Goal: Task Accomplishment & Management: Complete application form

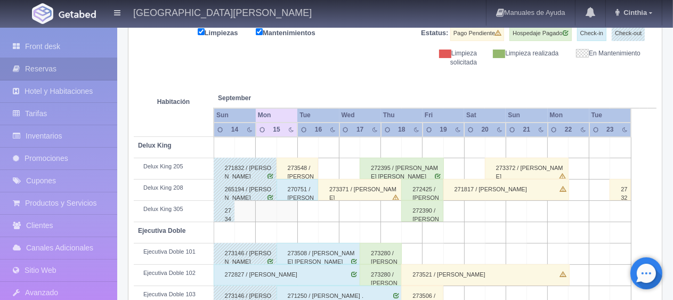
scroll to position [195, 0]
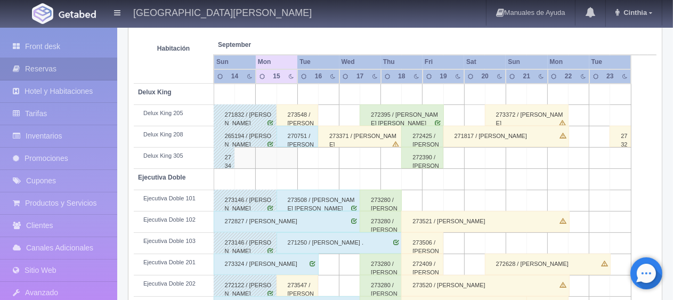
click at [309, 112] on div "273548 / Jazmín Rosaro Estrada" at bounding box center [297, 114] width 42 height 21
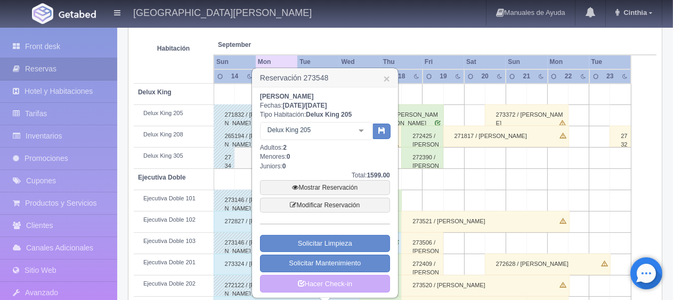
click at [345, 135] on div "Delux King 205" at bounding box center [316, 131] width 112 height 18
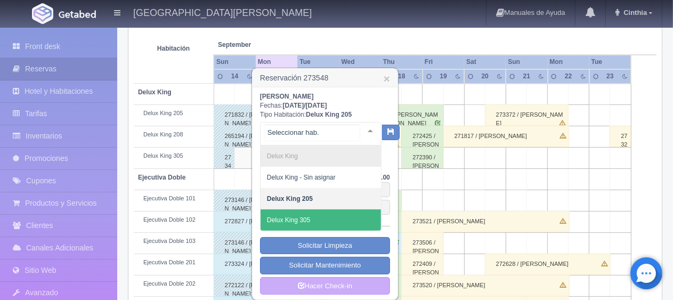
click at [310, 213] on span "Delux King 305" at bounding box center [320, 219] width 120 height 21
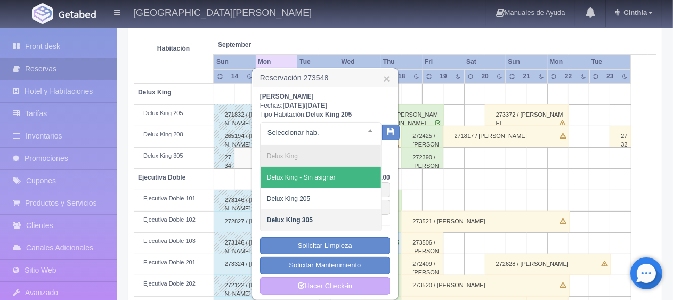
click at [380, 158] on div "Jazmín Rosaro Estrada Fechas: 2025-09-15 / 2025-09-16 Tipo Habitación: Delux Ki…" at bounding box center [325, 193] width 130 height 203
click at [342, 124] on div at bounding box center [320, 133] width 121 height 23
click at [386, 152] on div "Jazmín Rosaro Estrada Fechas: 2025-09-15 / 2025-09-16 Tipo Habitación: Delux Ki…" at bounding box center [325, 193] width 130 height 203
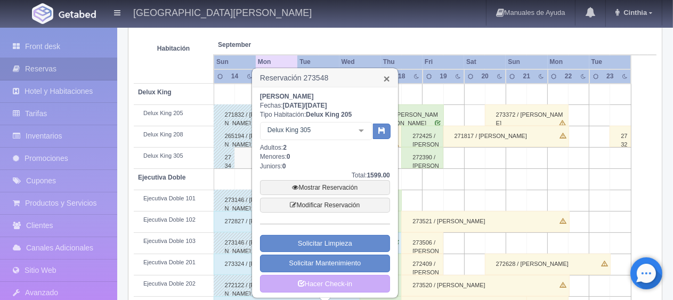
click at [388, 76] on link "×" at bounding box center [386, 78] width 6 height 11
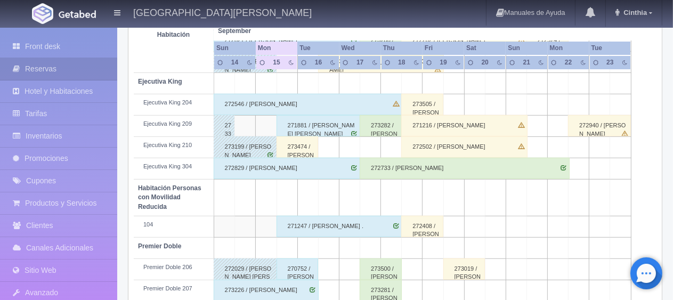
scroll to position [355, 0]
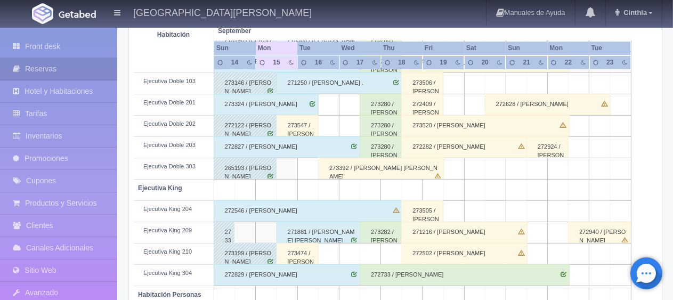
click at [287, 252] on div "273474 / Zeferino Marquez" at bounding box center [297, 253] width 42 height 21
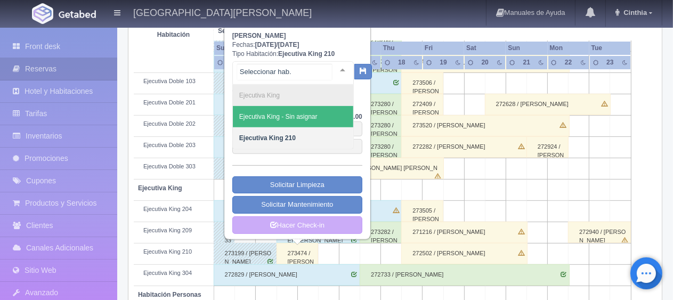
scroll to position [301, 0]
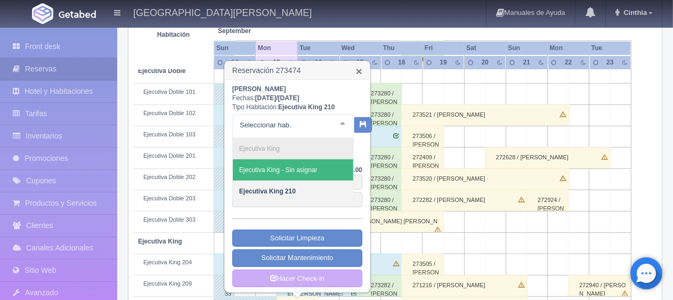
click at [356, 69] on link "×" at bounding box center [359, 71] width 6 height 11
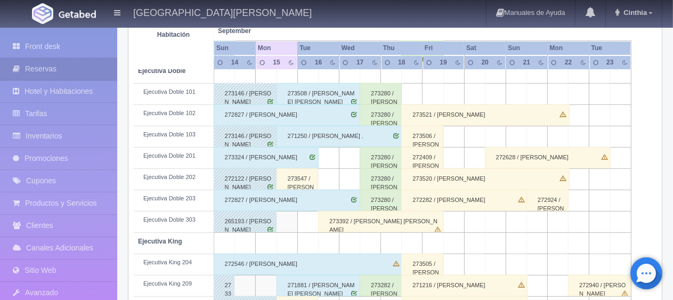
scroll to position [195, 0]
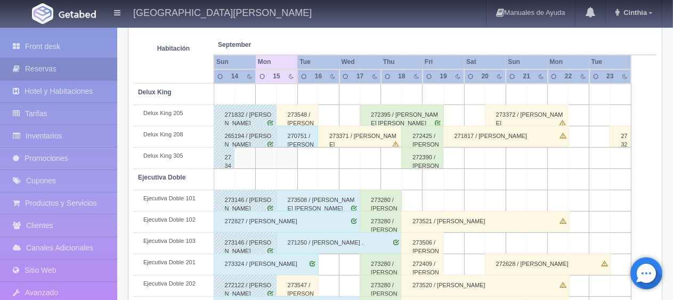
click at [303, 114] on div "273548 / Jazmín Rosaro Estrada" at bounding box center [297, 114] width 42 height 21
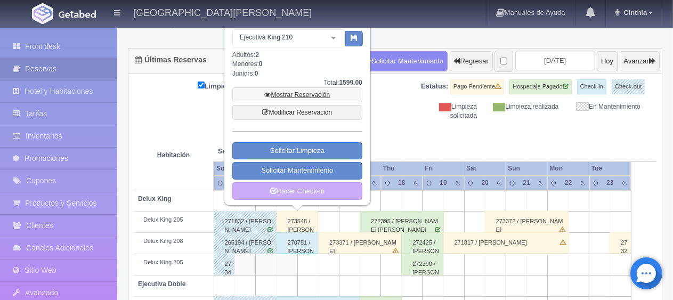
scroll to position [35, 0]
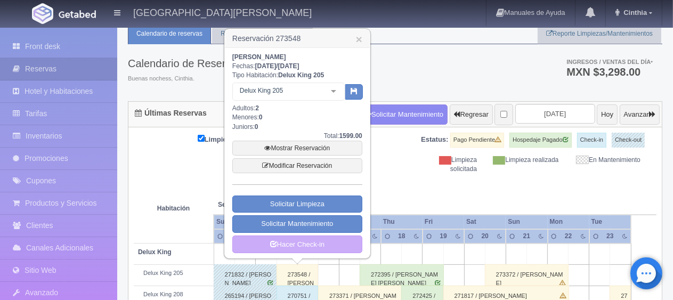
click at [309, 96] on div "Delux King 205" at bounding box center [288, 92] width 112 height 18
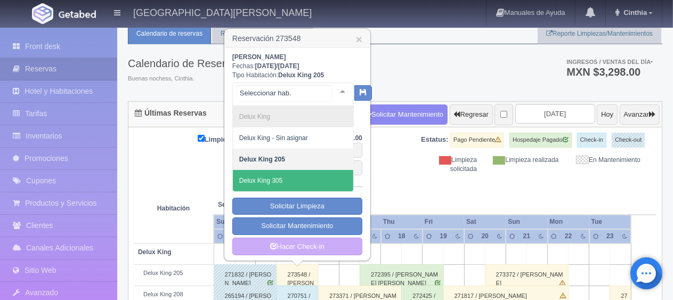
click at [298, 176] on span "Delux King 305" at bounding box center [293, 180] width 120 height 21
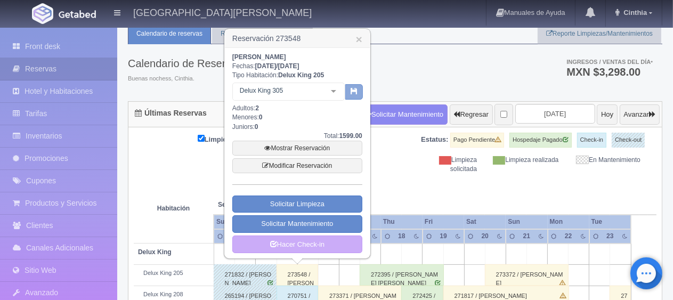
click at [356, 88] on icon "button" at bounding box center [353, 90] width 7 height 7
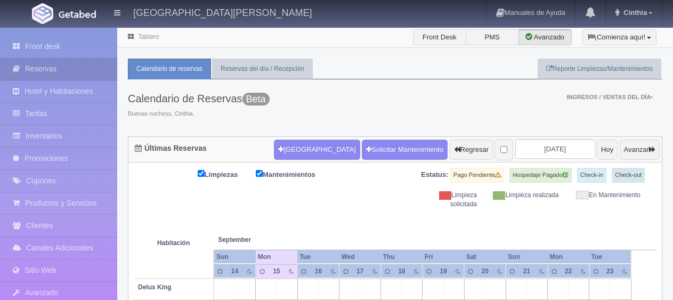
scroll to position [160, 0]
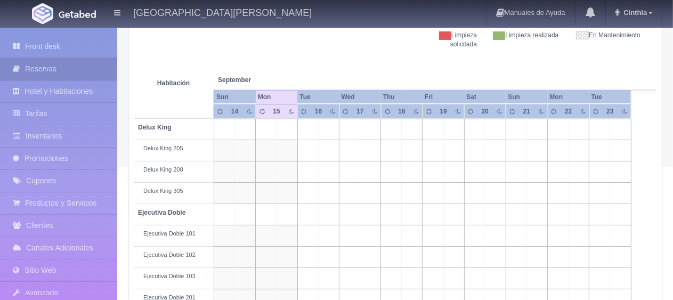
click at [137, 204] on td "Ejecutiva Doble" at bounding box center [174, 214] width 80 height 21
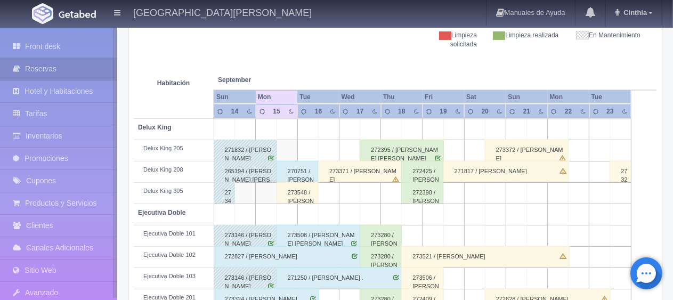
click at [158, 201] on td "Delux King 305" at bounding box center [174, 193] width 80 height 21
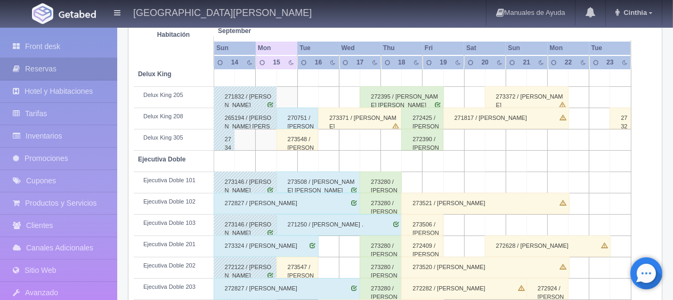
scroll to position [426, 0]
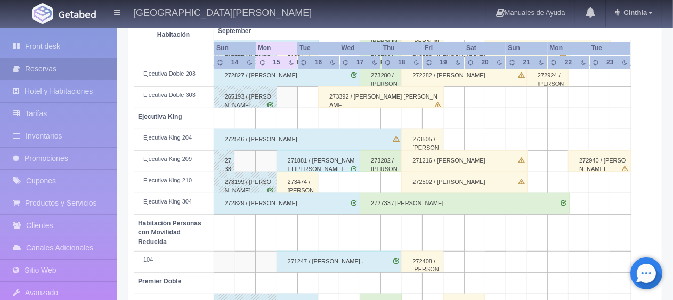
click at [304, 180] on div "273474 / [PERSON_NAME]" at bounding box center [297, 181] width 42 height 21
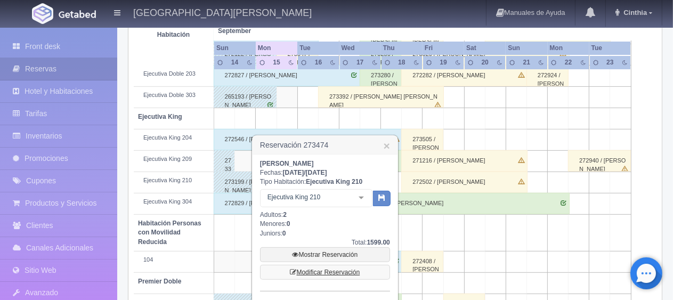
click at [326, 269] on link "Modificar Reservación" at bounding box center [325, 272] width 130 height 15
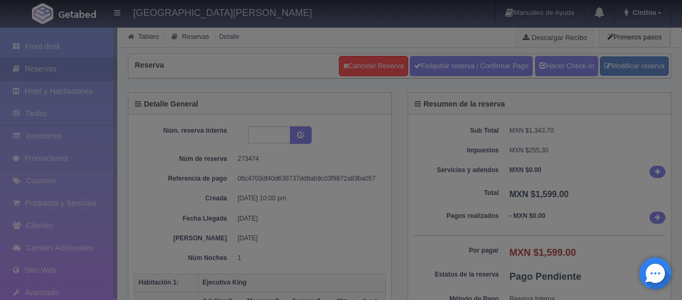
select select "2"
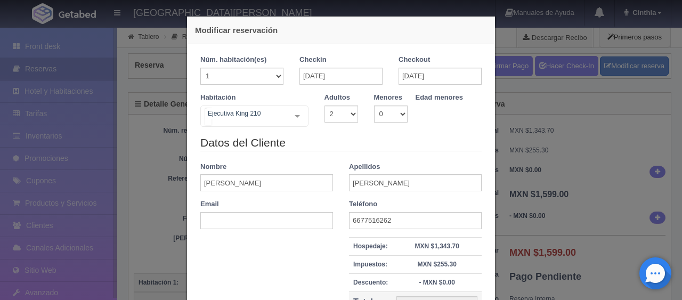
click at [282, 117] on div "Ejecutiva King 210 SUITE SUITE - Sin asignar SUITE 301 Habitación Personas con …" at bounding box center [254, 115] width 108 height 21
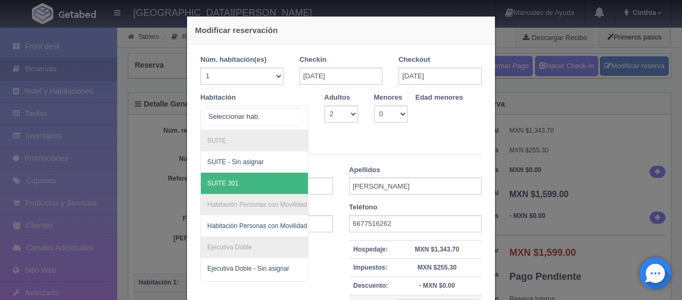
scroll to position [176, 0]
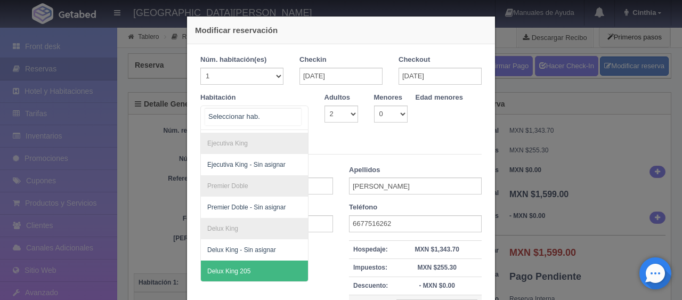
click at [249, 260] on span "Delux King 205" at bounding box center [290, 270] width 179 height 21
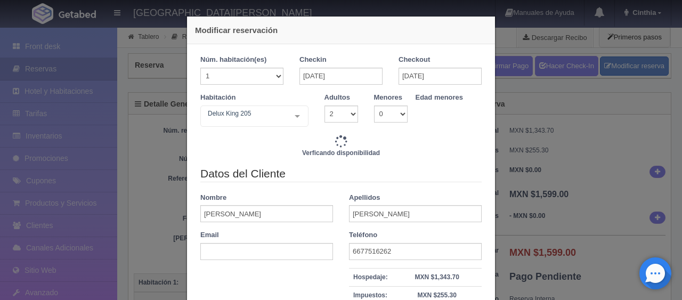
type input "1499.00"
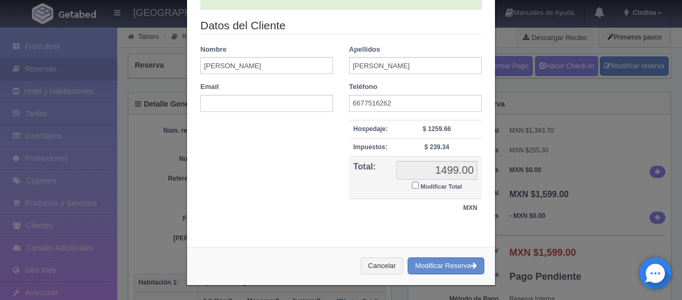
click at [437, 186] on small "Modificar Total" at bounding box center [441, 186] width 42 height 6
click at [419, 186] on input "Modificar Total" at bounding box center [415, 185] width 7 height 7
checkbox input "true"
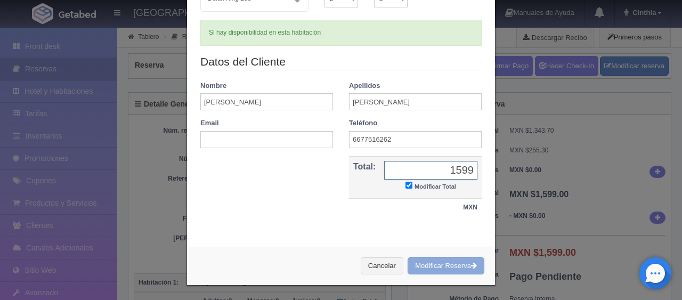
type input "1599"
drag, startPoint x: 458, startPoint y: 260, endPoint x: 390, endPoint y: 26, distance: 244.0
click at [458, 260] on button "Modificar Reserva" at bounding box center [445, 266] width 77 height 18
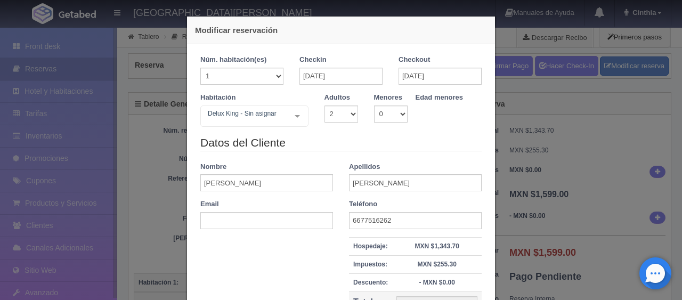
select select "2"
click at [572, 69] on div "Modificar reservación Núm. habitación(es) 1 2 3 4 5 6 7 8 9 10 11 12 13 14 15 1…" at bounding box center [341, 150] width 682 height 300
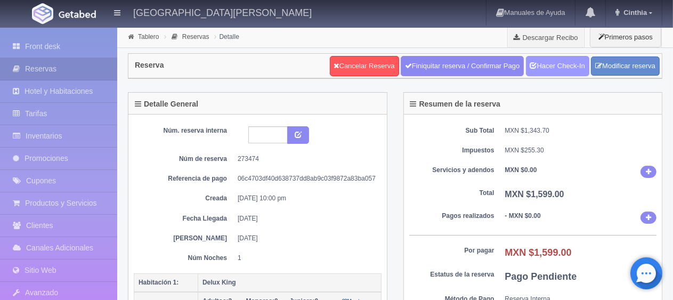
click at [573, 67] on link "Hacer Check-In" at bounding box center [557, 66] width 63 height 20
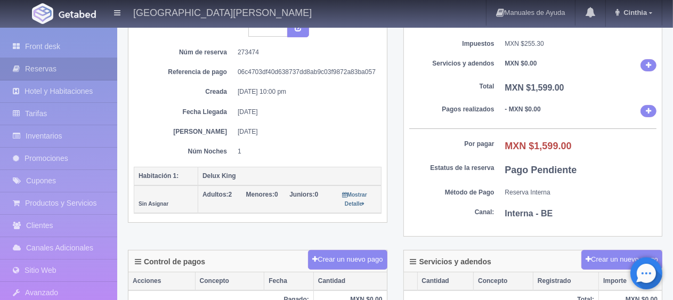
scroll to position [266, 0]
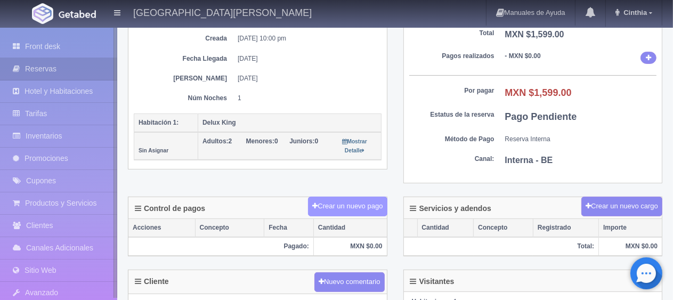
click at [347, 201] on button "Crear un nuevo pago" at bounding box center [347, 207] width 79 height 20
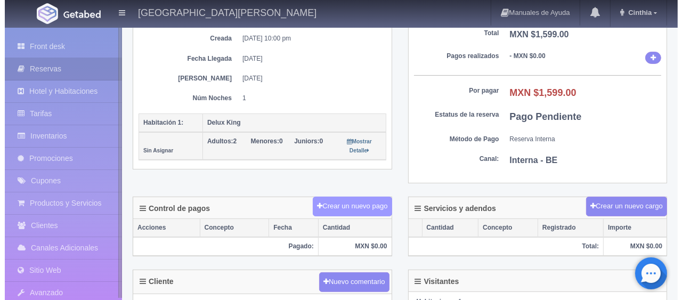
scroll to position [160, 0]
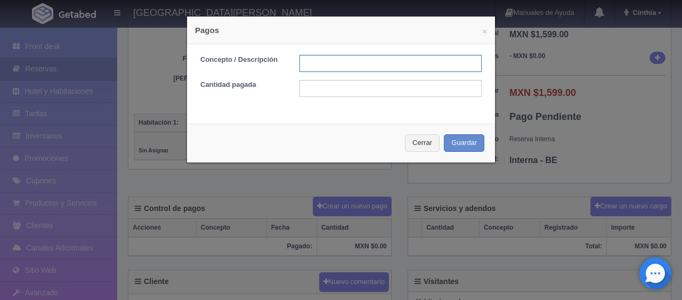
click at [366, 61] on input "text" at bounding box center [390, 63] width 182 height 17
type input "Total Tarjeta"
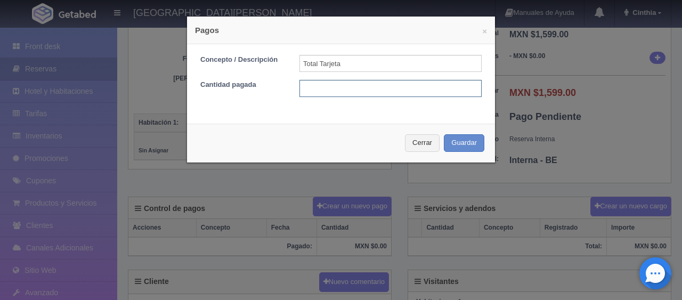
click at [377, 88] on input "text" at bounding box center [390, 88] width 182 height 17
type input "1599"
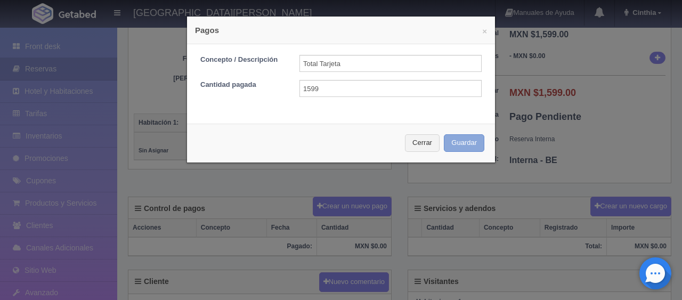
click at [456, 143] on button "Guardar" at bounding box center [464, 143] width 40 height 18
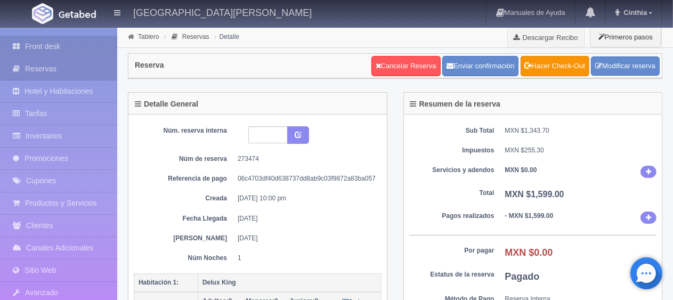
click at [48, 41] on link "Front desk" at bounding box center [58, 47] width 117 height 22
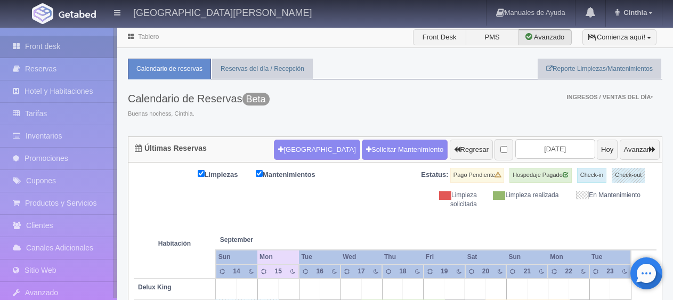
click at [224, 209] on th "September Sep" at bounding box center [258, 229] width 84 height 40
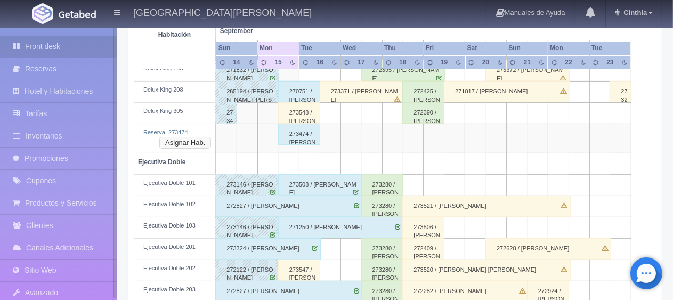
scroll to position [240, 0]
click at [189, 140] on button "Asignar Hab." at bounding box center [185, 143] width 52 height 12
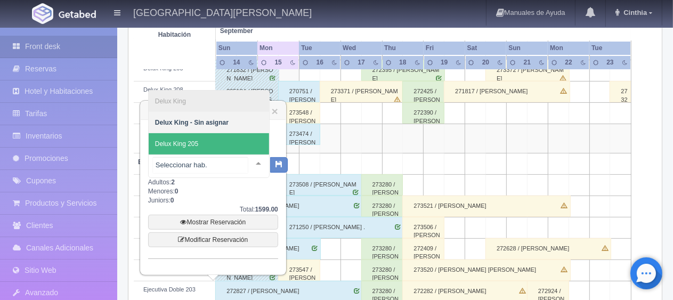
click at [219, 139] on span "Delux King 205" at bounding box center [209, 143] width 120 height 21
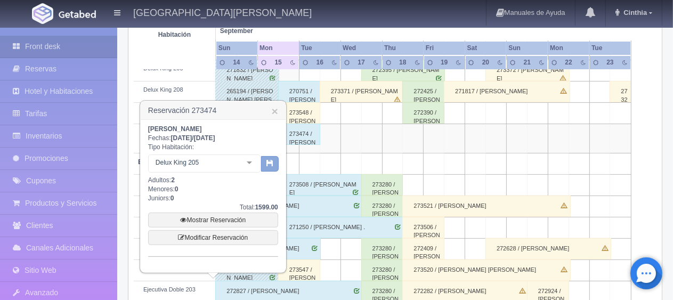
click at [269, 161] on icon "button" at bounding box center [269, 162] width 7 height 7
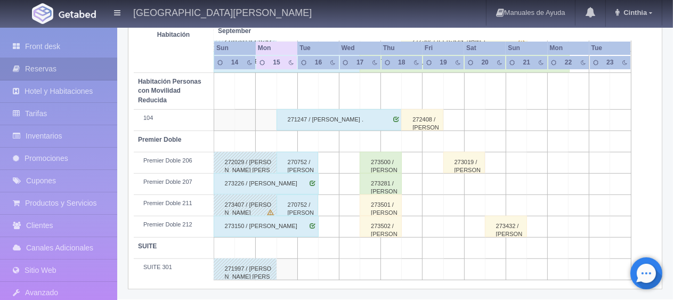
scroll to position [195, 0]
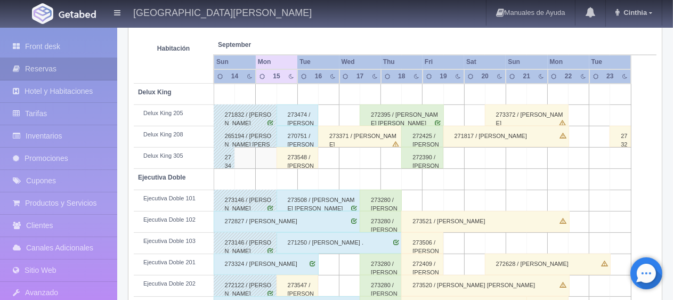
click at [306, 156] on div "273548 / Jazmín Rosaro Estrada" at bounding box center [297, 157] width 42 height 21
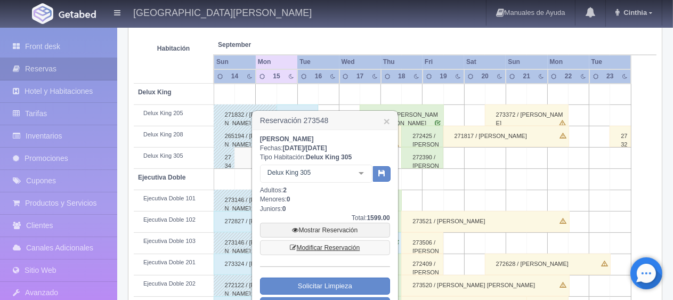
click at [336, 247] on link "Modificar Reservación" at bounding box center [325, 247] width 130 height 15
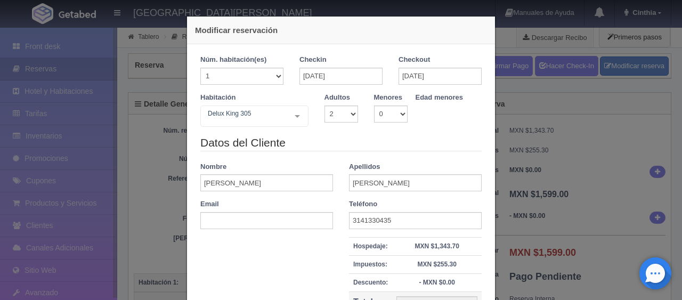
select select "2"
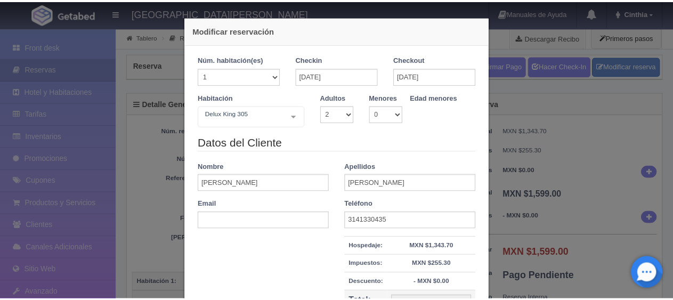
scroll to position [121, 0]
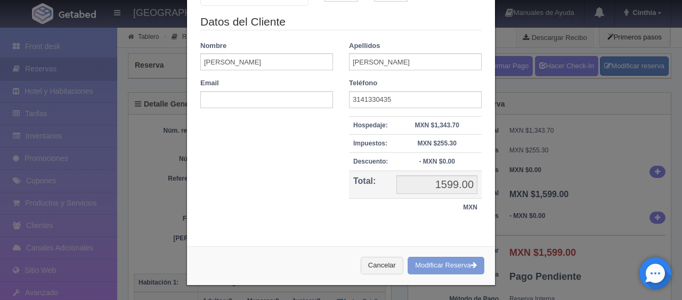
click at [560, 200] on div "Modificar reservación Núm. habitación(es) 1 2 3 4 5 6 7 8 9 10 11 12 13 14 15 1…" at bounding box center [341, 150] width 682 height 300
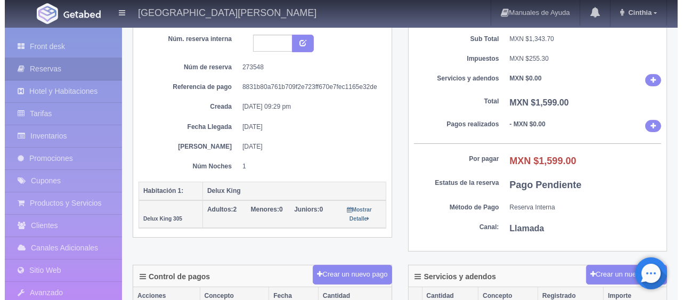
scroll to position [0, 0]
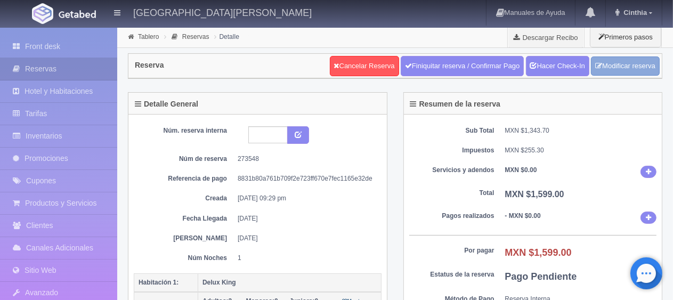
click at [603, 62] on link "Modificar reserva" at bounding box center [625, 66] width 69 height 20
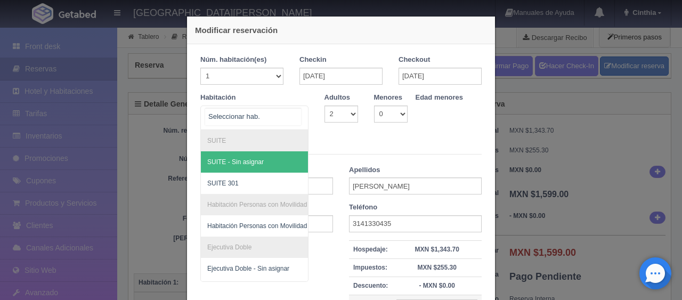
click at [269, 118] on div at bounding box center [254, 117] width 108 height 24
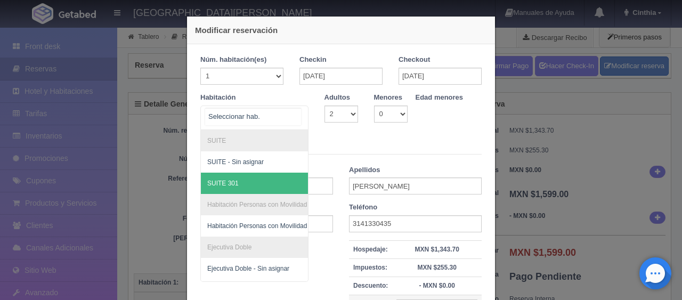
scroll to position [176, 0]
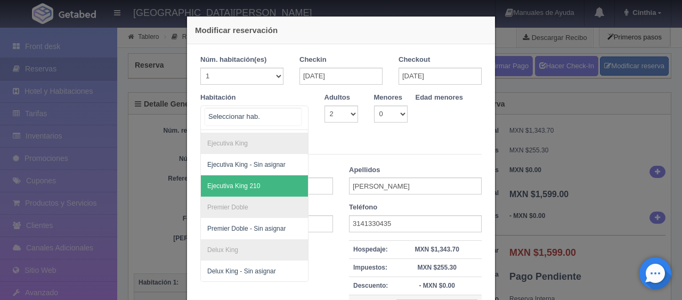
click at [264, 177] on span "Ejecutiva King 210" at bounding box center [290, 185] width 179 height 21
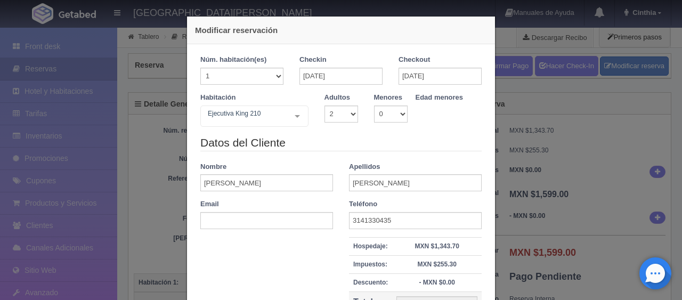
checkbox input "false"
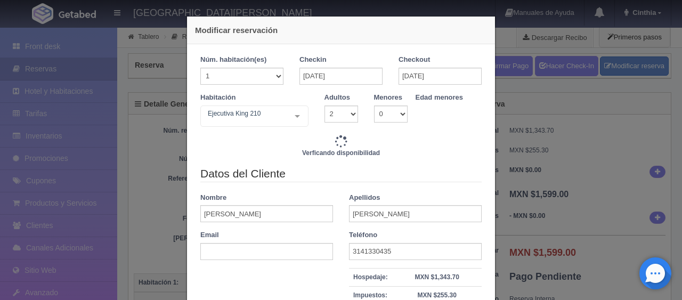
type input "1549.00"
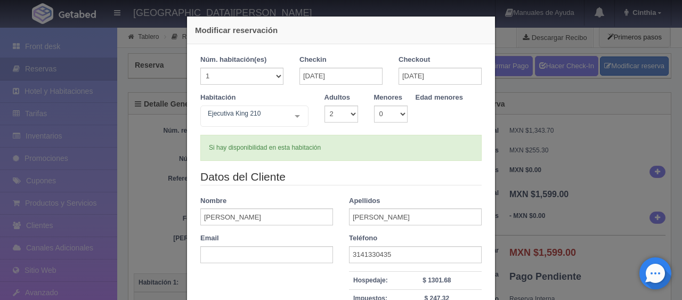
scroll to position [151, 0]
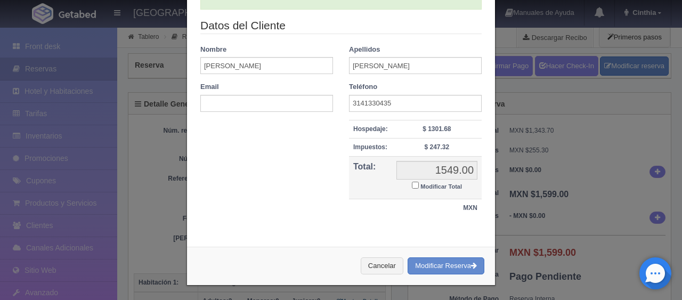
click at [412, 186] on input "Modificar Total" at bounding box center [415, 185] width 7 height 7
checkbox input "true"
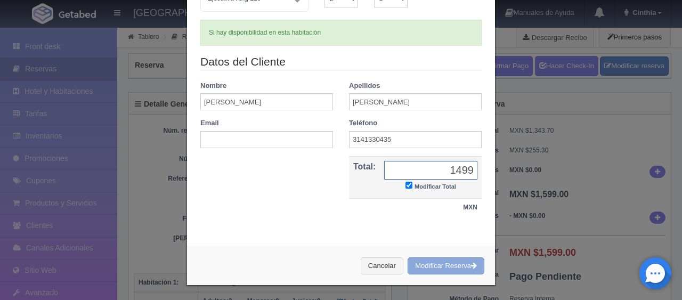
type input "1499"
click at [421, 265] on button "Modificar Reserva" at bounding box center [445, 266] width 77 height 18
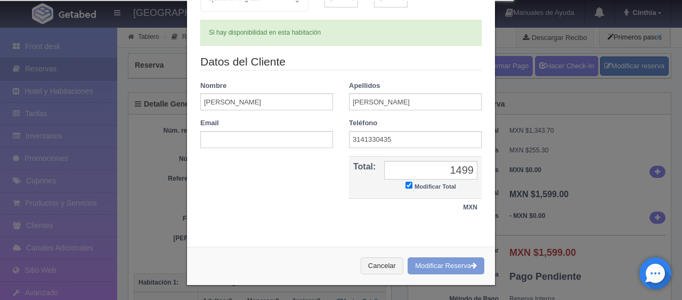
scroll to position [0, 0]
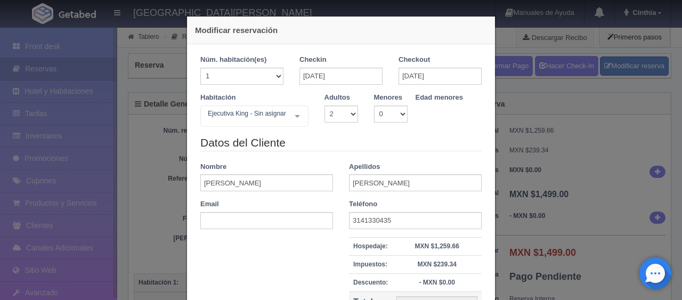
select select "2"
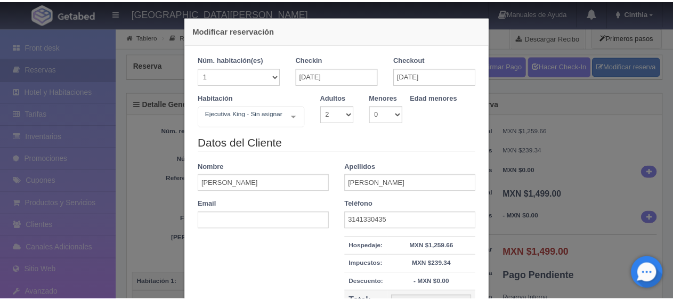
scroll to position [121, 0]
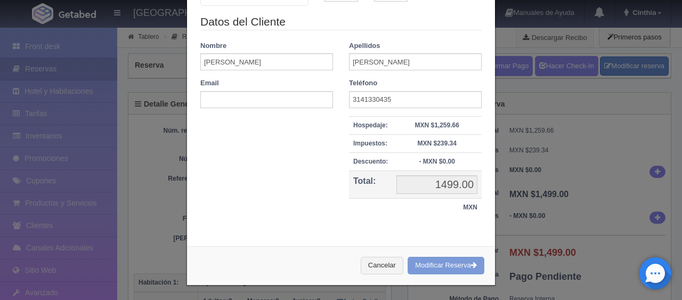
click at [583, 168] on div "Modificar reservación Núm. habitación(es) 1 2 3 4 5 6 7 8 9 10 11 12 13 14 15 1…" at bounding box center [341, 150] width 682 height 300
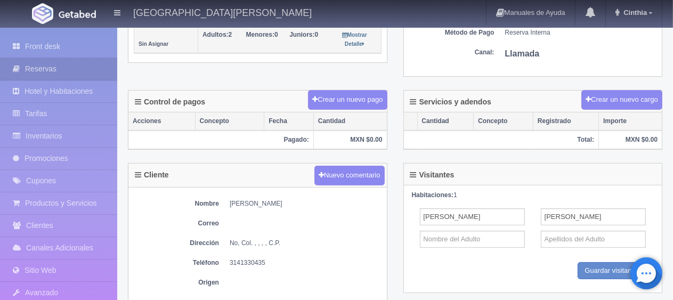
scroll to position [0, 0]
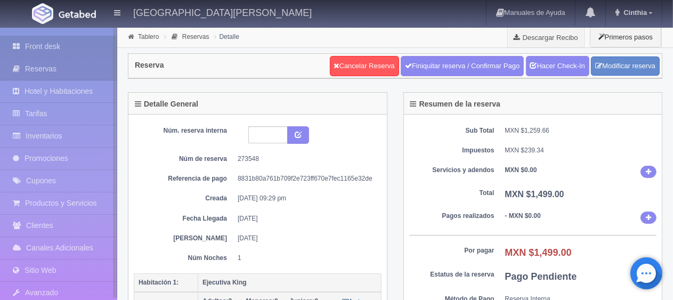
click at [64, 42] on link "Front desk" at bounding box center [58, 47] width 117 height 22
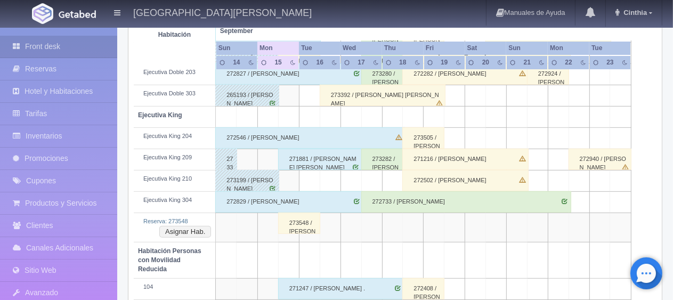
scroll to position [481, 0]
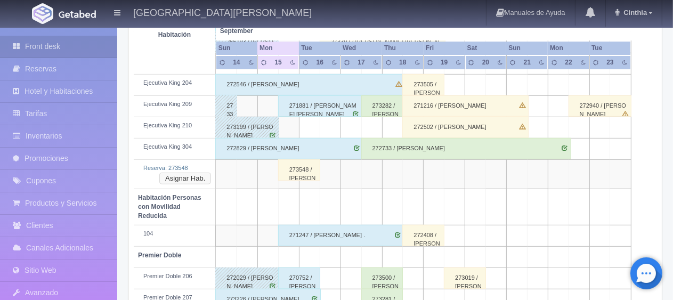
click at [185, 178] on button "Asignar Hab." at bounding box center [185, 179] width 52 height 12
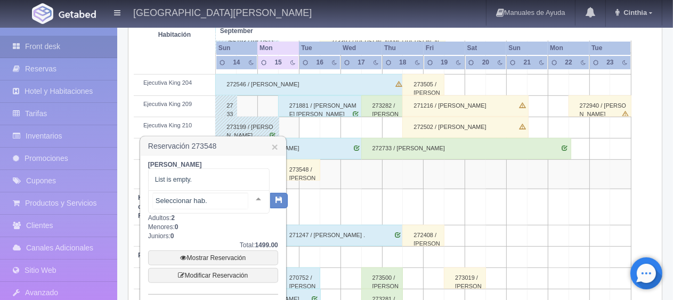
click at [248, 200] on div at bounding box center [258, 199] width 21 height 16
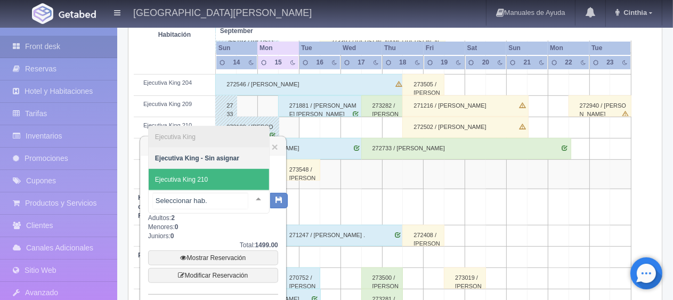
click at [246, 180] on span "Ejecutiva King 210" at bounding box center [209, 179] width 120 height 21
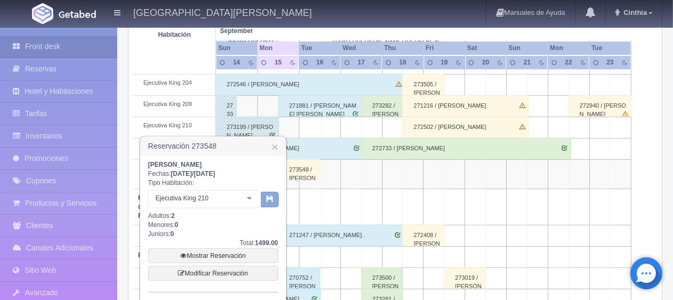
click at [274, 197] on button "button" at bounding box center [270, 200] width 18 height 16
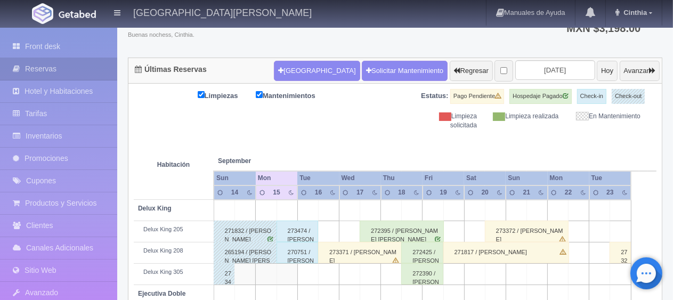
scroll to position [79, 0]
click at [647, 11] on span "Cinthia" at bounding box center [633, 13] width 26 height 8
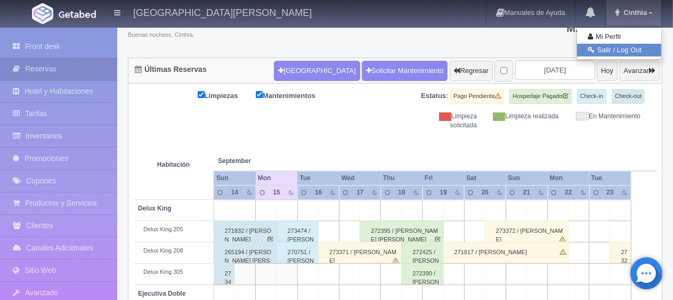
click at [620, 52] on link "Salir / Log Out" at bounding box center [619, 50] width 84 height 13
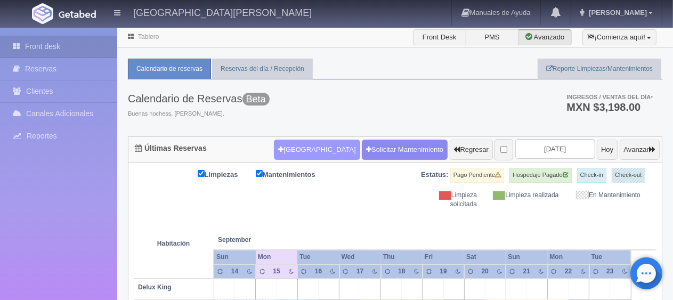
click at [298, 149] on button "[GEOGRAPHIC_DATA]" at bounding box center [317, 150] width 86 height 20
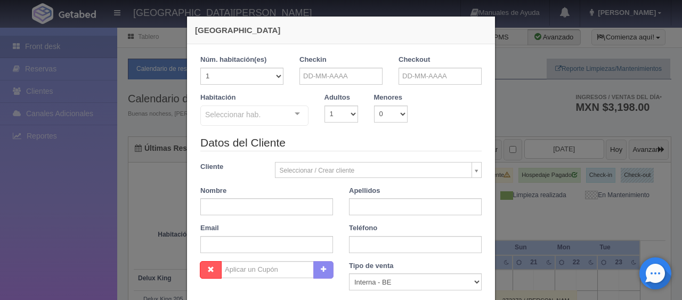
checkbox input "false"
click at [350, 77] on input "text" at bounding box center [340, 76] width 83 height 17
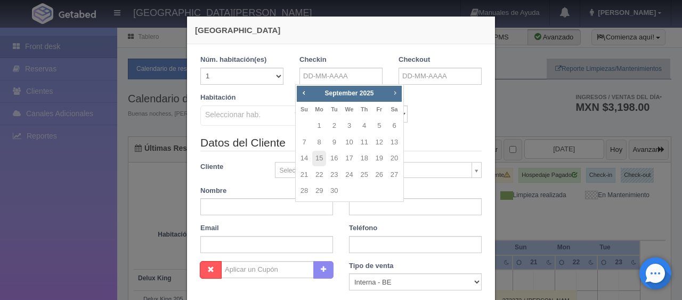
click at [399, 93] on link "Next" at bounding box center [395, 93] width 12 height 12
click at [397, 92] on span "Next" at bounding box center [394, 92] width 9 height 9
click at [334, 195] on link "30" at bounding box center [334, 190] width 14 height 15
type input "30-12-2025"
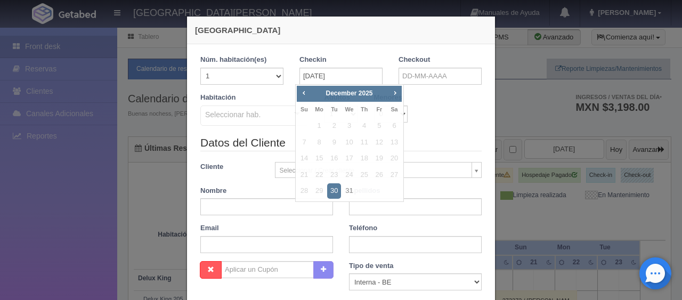
checkbox input "false"
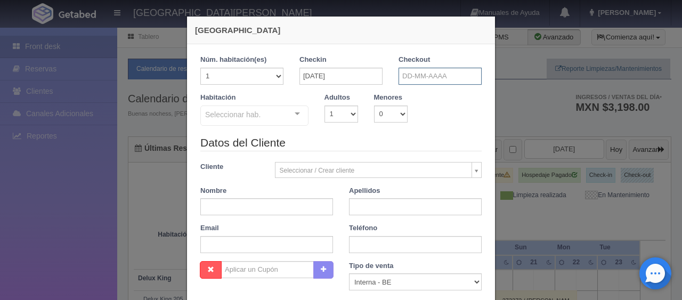
click at [413, 72] on input "text" at bounding box center [439, 76] width 83 height 17
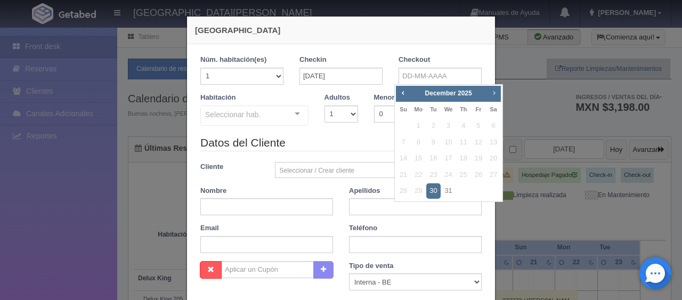
click at [493, 94] on span "Next" at bounding box center [493, 92] width 9 height 9
click at [479, 125] on link "2" at bounding box center [478, 125] width 14 height 15
type input "02-01-2026"
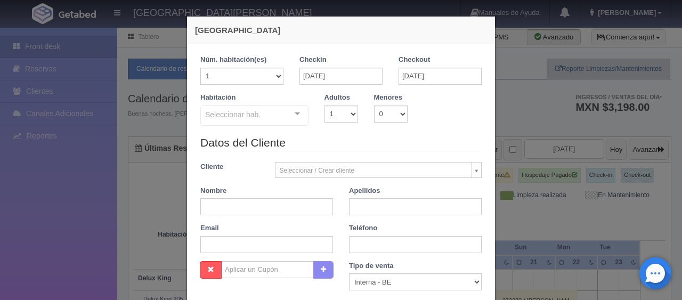
click at [293, 122] on div "Seleccionar hab. SUITE SUITE - Sin asignar SUITE 301 Habitación Personas con Mo…" at bounding box center [254, 115] width 108 height 21
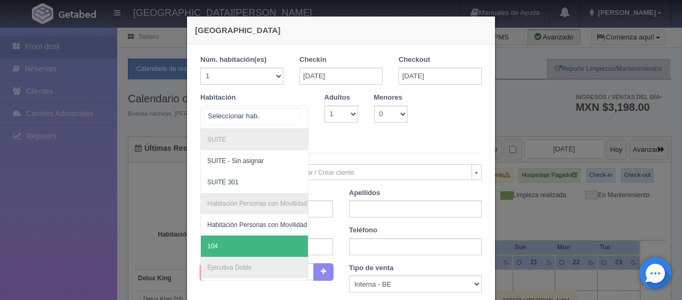
click at [208, 247] on span "104" at bounding box center [212, 245] width 11 height 7
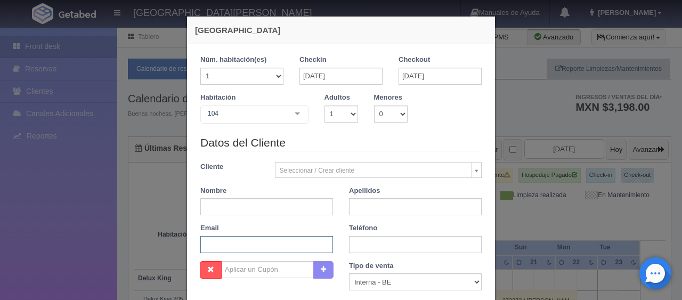
click at [208, 247] on input "text" at bounding box center [266, 244] width 133 height 17
checkbox input "false"
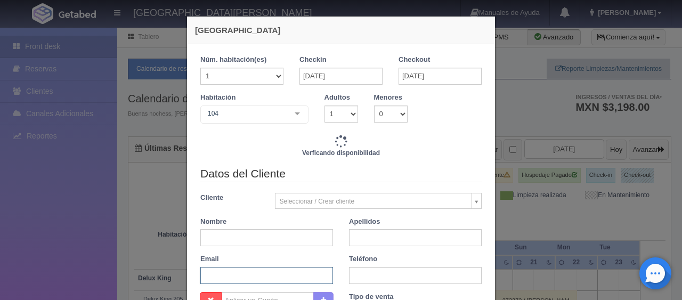
type input "3897.00"
checkbox input "false"
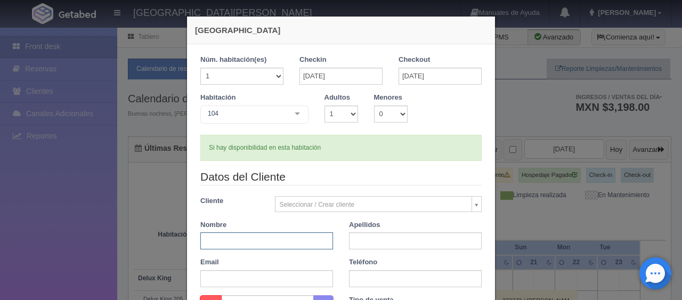
click at [211, 238] on input "text" at bounding box center [266, 240] width 133 height 17
click at [357, 274] on input "text" at bounding box center [415, 278] width 133 height 17
paste input "1 4352568844"
click at [364, 278] on input "1 4352568844" at bounding box center [415, 278] width 133 height 17
type input "1 4352568844"
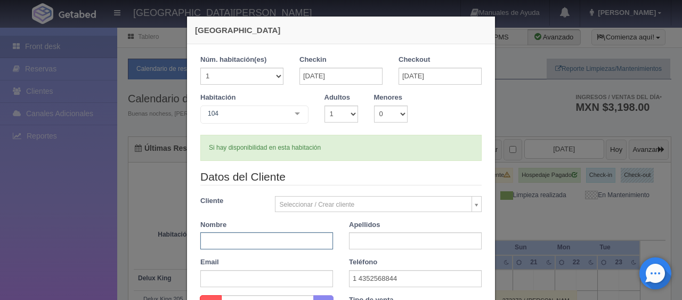
click at [290, 239] on input "text" at bounding box center [266, 240] width 133 height 17
type input "Blanca"
paste input "Mercadillo Wasden"
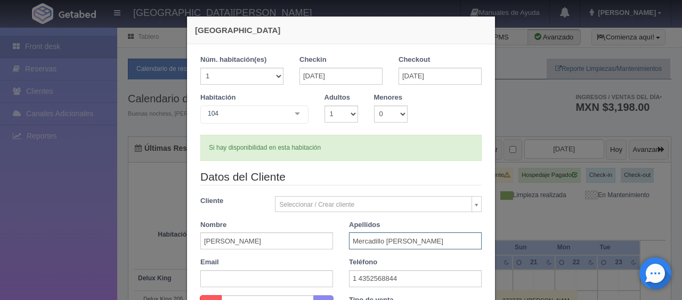
type input "Mercadillo Wasden"
click at [341, 264] on div "Teléfono 1 4352568844" at bounding box center [415, 272] width 149 height 30
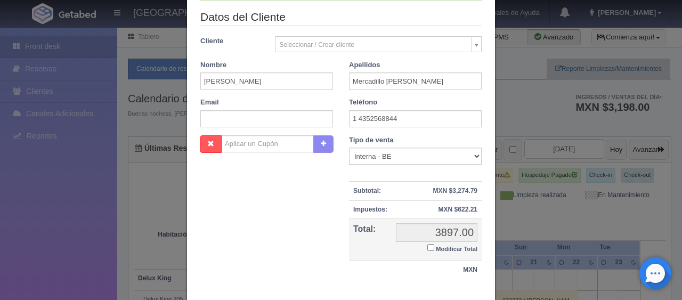
scroll to position [213, 0]
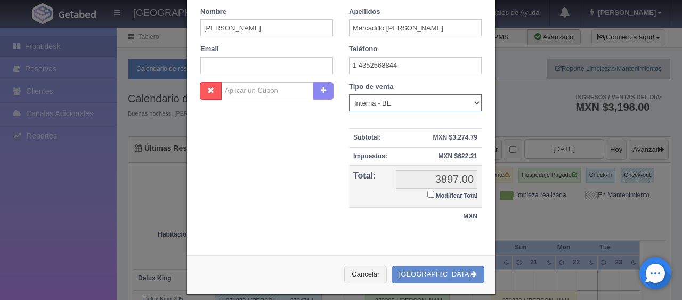
click at [420, 104] on select "Correo Electronico Interna - BE Llamada OTA Externa Otro WALK IN" at bounding box center [415, 102] width 133 height 17
select select "extota"
click at [349, 94] on select "Correo Electronico Interna - BE Llamada OTA Externa Otro WALK IN" at bounding box center [415, 102] width 133 height 17
click at [427, 192] on input "Modificar Total" at bounding box center [430, 194] width 7 height 7
click at [424, 192] on td "3897.00 3897.00 Modificar Total" at bounding box center [436, 186] width 90 height 43
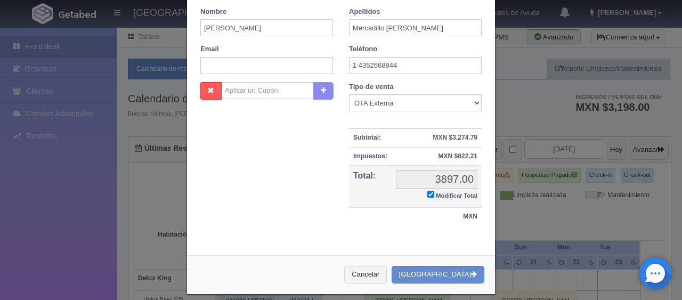
checkbox input "true"
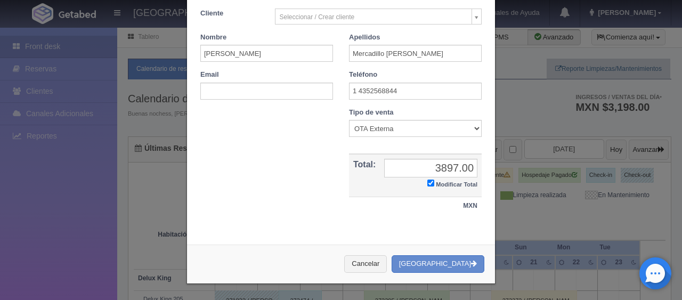
scroll to position [185, 0]
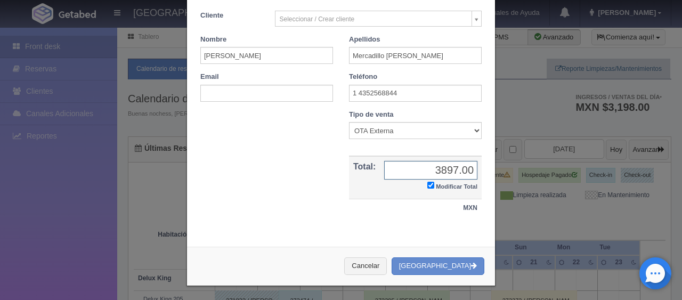
click at [436, 167] on input "3897.00" at bounding box center [430, 170] width 93 height 19
type input "3876.62"
click at [439, 261] on button "[GEOGRAPHIC_DATA]" at bounding box center [437, 266] width 93 height 18
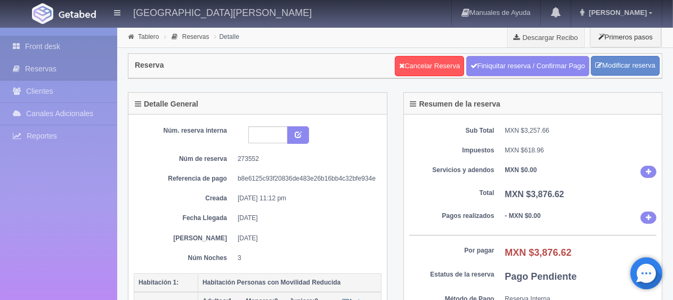
click at [83, 50] on link "Front desk" at bounding box center [58, 47] width 117 height 22
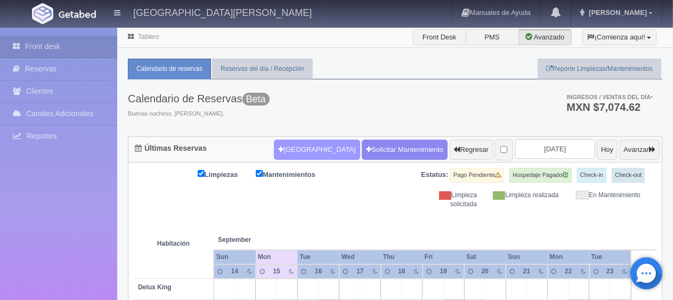
click at [301, 148] on button "[GEOGRAPHIC_DATA]" at bounding box center [317, 150] width 86 height 20
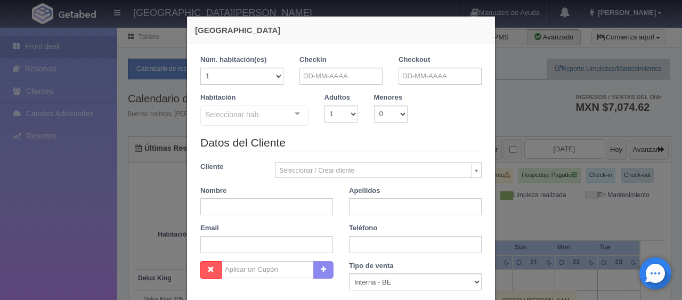
checkbox input "false"
click at [324, 78] on input "text" at bounding box center [340, 76] width 83 height 17
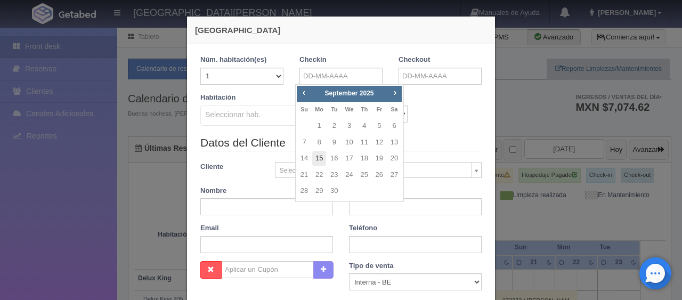
click at [321, 159] on link "15" at bounding box center [319, 158] width 14 height 15
type input "15-09-2025"
checkbox input "false"
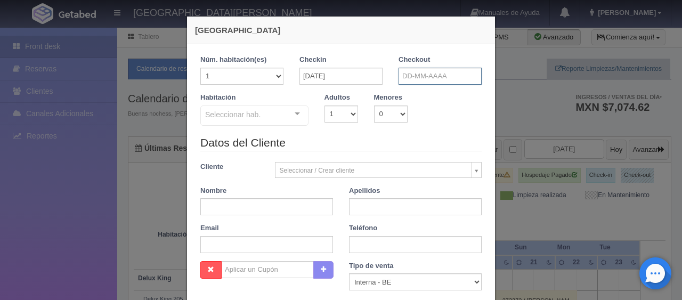
click at [414, 70] on input "text" at bounding box center [439, 76] width 83 height 17
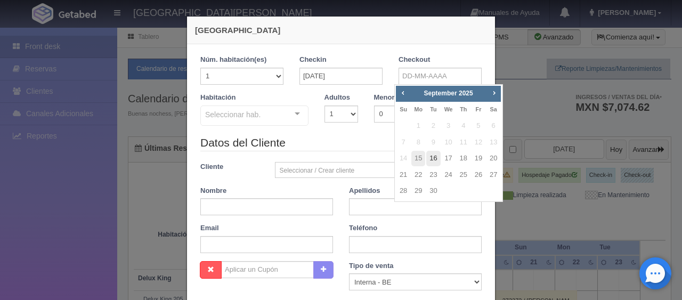
click at [432, 161] on link "16" at bounding box center [433, 158] width 14 height 15
type input "16-09-2025"
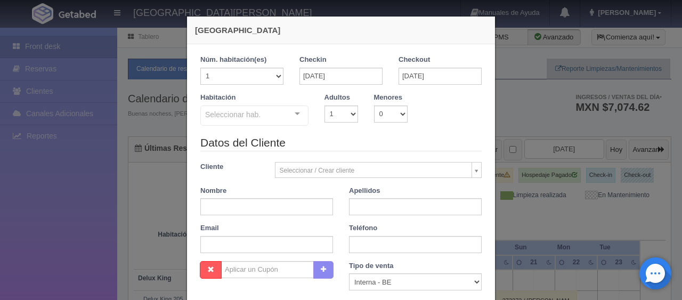
click at [299, 112] on div at bounding box center [297, 114] width 21 height 16
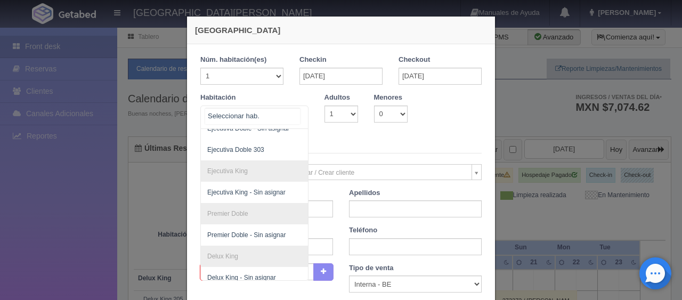
scroll to position [148, 0]
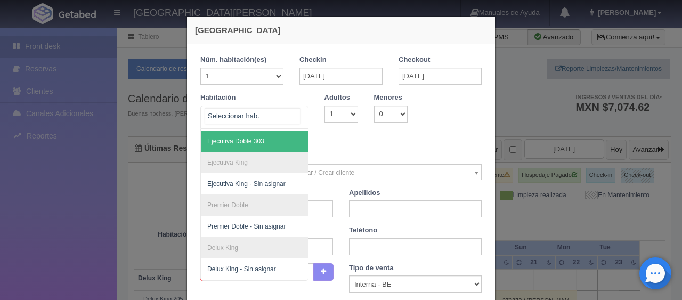
click at [242, 143] on span "Ejecutiva Doble 303" at bounding box center [235, 140] width 57 height 7
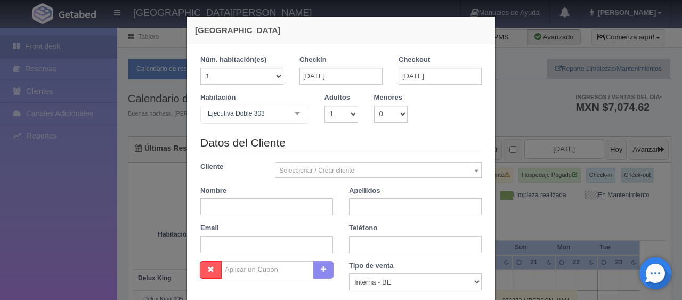
checkbox input "false"
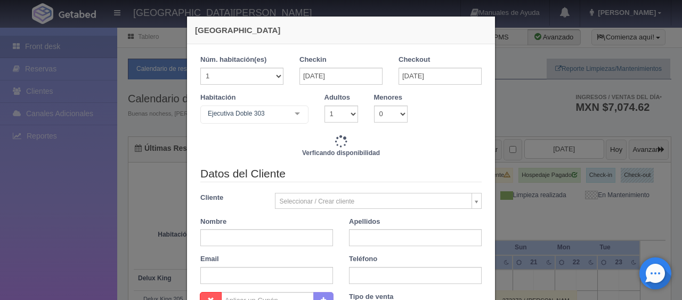
type input "1299.00"
checkbox input "false"
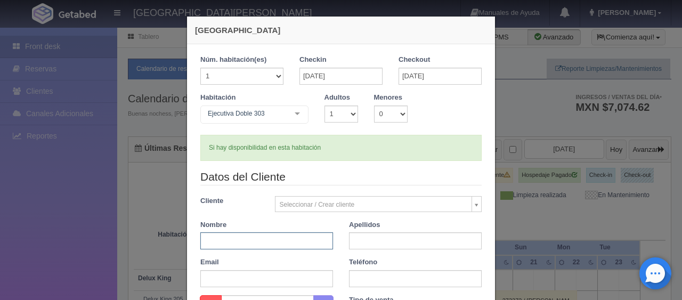
click at [250, 235] on input "text" at bounding box center [266, 240] width 133 height 17
type input "Santiago"
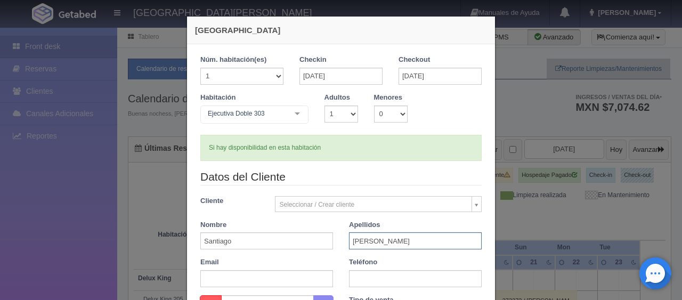
type input "Ruíz"
click at [409, 279] on input "text" at bounding box center [415, 278] width 133 height 17
type input "5529090981"
click at [432, 259] on div "Teléfono 5529090981" at bounding box center [415, 272] width 149 height 30
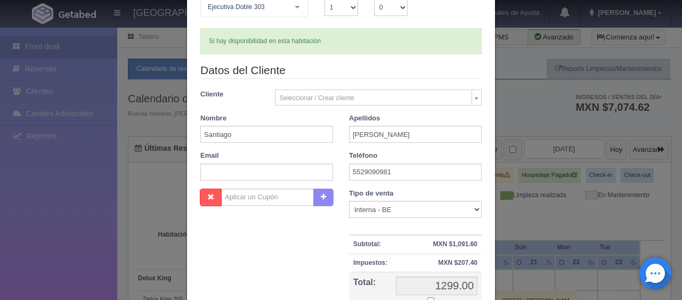
scroll to position [160, 0]
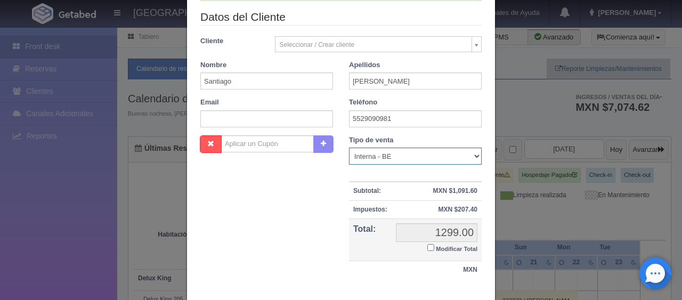
click at [428, 154] on select "Correo Electronico Interna - BE Llamada OTA Externa Otro WALK IN" at bounding box center [415, 156] width 133 height 17
select select "phone"
click at [349, 148] on select "Correo Electronico Interna - BE Llamada OTA Externa Otro WALK IN" at bounding box center [415, 156] width 133 height 17
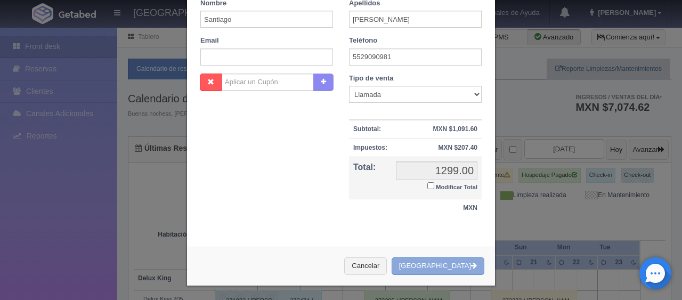
click at [437, 263] on button "Crear Reserva" at bounding box center [437, 266] width 93 height 18
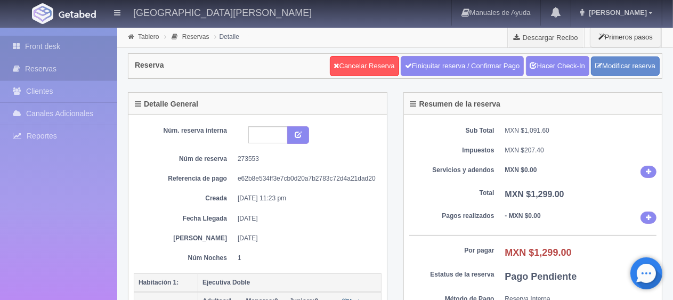
click at [50, 43] on link "Front desk" at bounding box center [58, 47] width 117 height 22
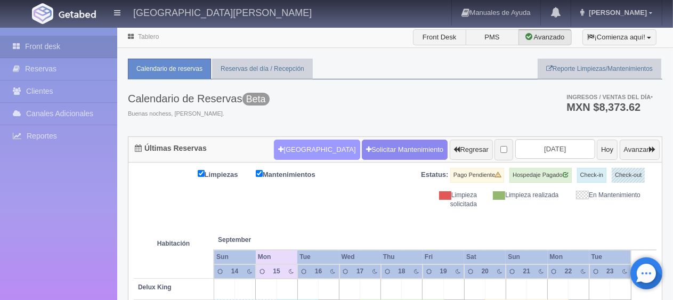
click at [305, 148] on button "[GEOGRAPHIC_DATA]" at bounding box center [317, 150] width 86 height 20
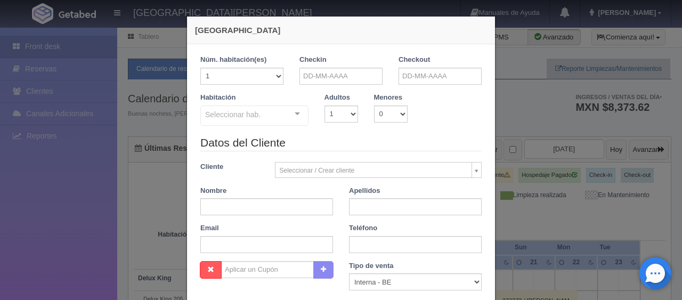
checkbox input "false"
click at [348, 76] on input "text" at bounding box center [340, 76] width 83 height 17
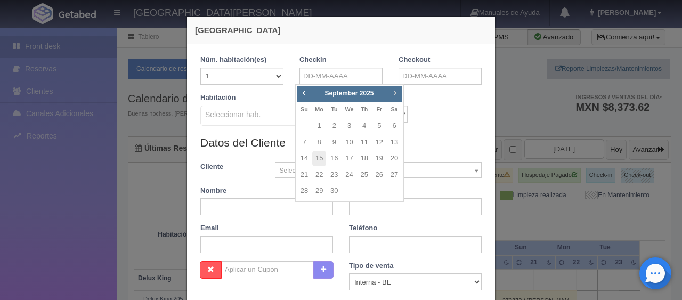
click at [398, 93] on span "Next" at bounding box center [394, 92] width 9 height 9
click at [397, 159] on link "18" at bounding box center [394, 158] width 14 height 15
type input "[DATE]"
checkbox input "false"
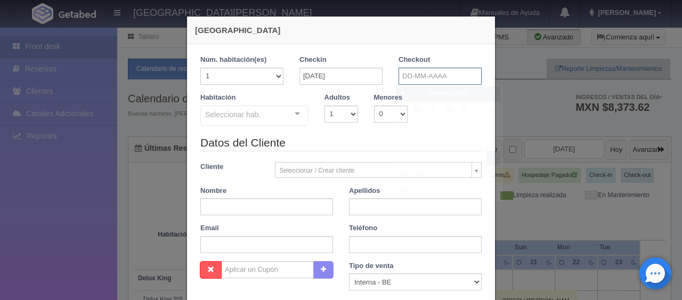
click at [425, 77] on input "text" at bounding box center [439, 76] width 83 height 17
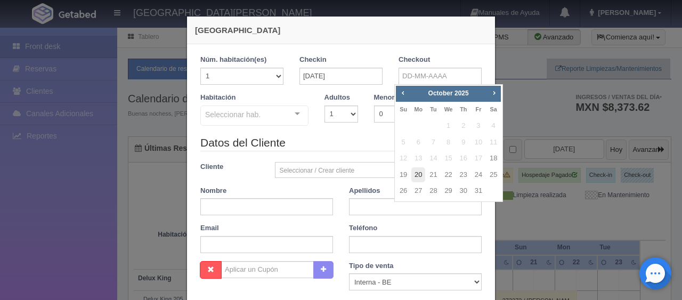
click at [415, 174] on link "20" at bounding box center [418, 174] width 14 height 15
type input "[DATE]"
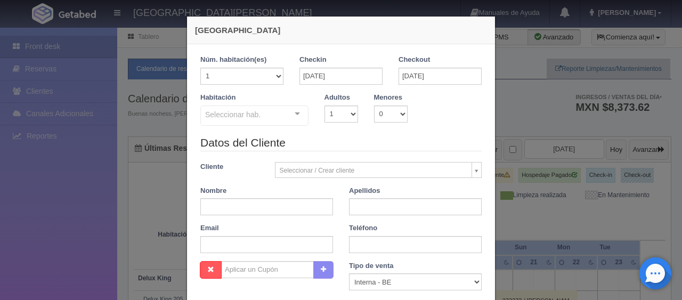
checkbox input "false"
click at [343, 114] on select "1 2 3 4 5 6 7 8 9 10" at bounding box center [341, 113] width 34 height 17
click at [324, 105] on select "1 2 3 4 5 6 7 8 9 10" at bounding box center [341, 113] width 34 height 17
click at [343, 116] on select "1 2 3 4 5 6 7 8 9 10" at bounding box center [341, 113] width 34 height 17
select select "2"
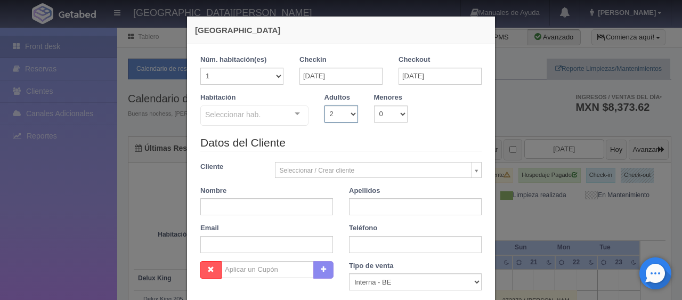
click at [324, 105] on select "1 2 3 4 5 6 7 8 9 10" at bounding box center [341, 113] width 34 height 17
checkbox input "false"
click at [379, 112] on select "0 1 2 3 4 5 6 7 8 9 10" at bounding box center [391, 113] width 34 height 17
select select "2"
click at [374, 105] on select "0 1 2 3 4 5 6 7 8 9 10" at bounding box center [391, 113] width 34 height 17
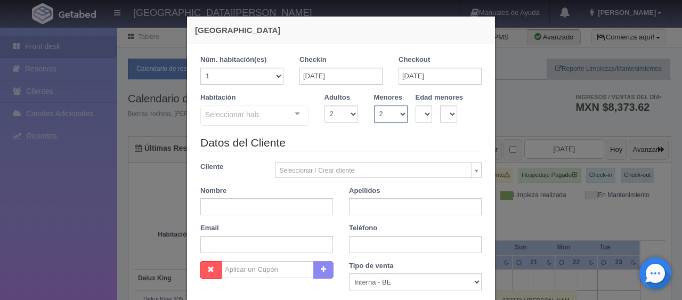
checkbox input "false"
click at [422, 109] on select "0 1 2 3 4 5 6 7 8 9 10 11 12 13 14 15 16 17 18" at bounding box center [423, 113] width 17 height 17
select select "4"
click at [415, 105] on select "0 1 2 3 4 5 6 7 8 9 10 11 12 13 14 15 16 17 18" at bounding box center [423, 113] width 17 height 17
checkbox input "false"
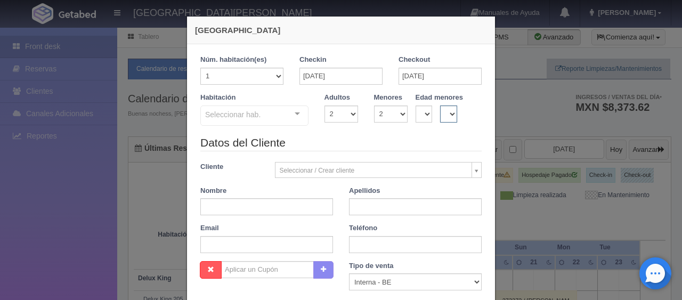
click at [445, 112] on select "0 1 2 3 4 5 6 7 8 9 10 11 12 13 14 15 16 17 18" at bounding box center [448, 113] width 17 height 17
select select "10"
click at [440, 105] on select "0 1 2 3 4 5 6 7 8 9 10 11 12 13 14 15 16 17 18" at bounding box center [448, 113] width 17 height 17
checkbox input "false"
click at [285, 207] on input "text" at bounding box center [266, 206] width 133 height 17
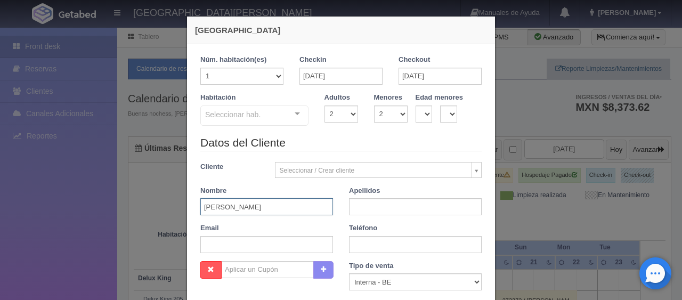
type input "Jose"
type input "Ocegueda"
click at [374, 241] on input "text" at bounding box center [415, 244] width 133 height 17
paste input "1 9092467854"
type input "1 9092467854"
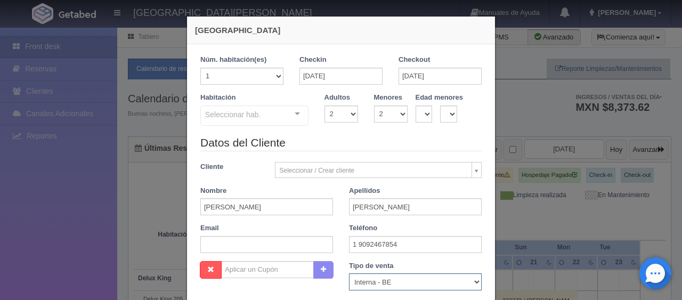
click at [401, 283] on select "Correo Electronico Interna - BE Llamada OTA Externa Otro WALK IN" at bounding box center [415, 281] width 133 height 17
select select "extota"
click at [349, 273] on select "Correo Electronico Interna - BE Llamada OTA Externa Otro WALK IN" at bounding box center [415, 281] width 133 height 17
click at [343, 255] on div "Datos del Cliente Cliente Seleccionar / Crear cliente Nuevo Cliente Adriana Nav…" at bounding box center [340, 198] width 297 height 126
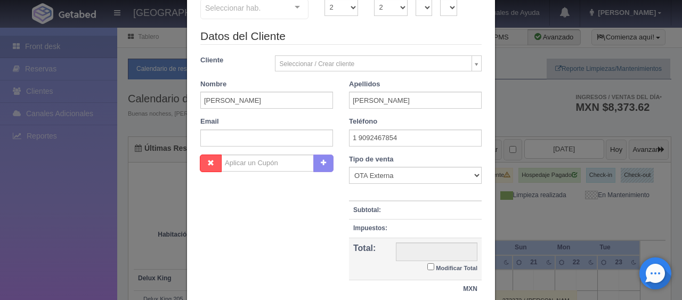
scroll to position [160, 0]
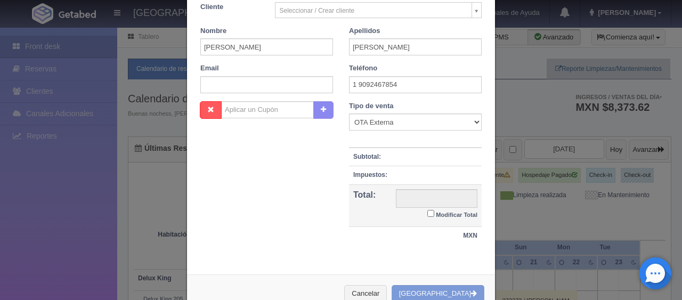
click at [427, 211] on input "Modificar Total" at bounding box center [430, 213] width 7 height 7
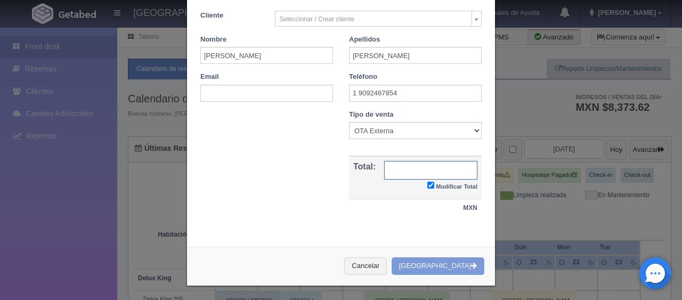
scroll to position [0, 0]
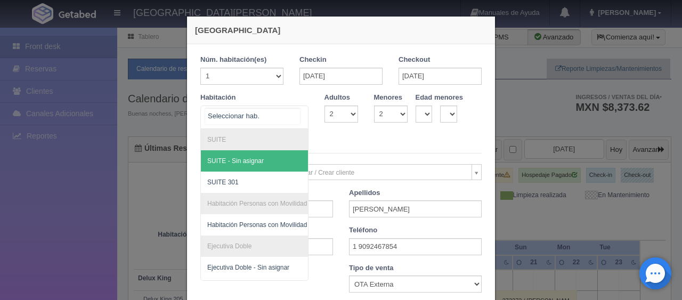
click at [282, 116] on div "SUITE SUITE - Sin asignar SUITE 301 Habitación Personas con Movilidad Reducida …" at bounding box center [254, 116] width 108 height 23
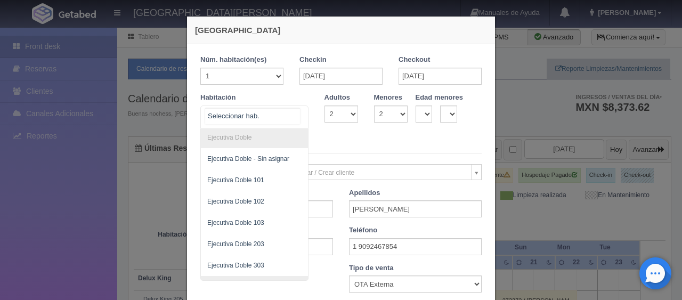
scroll to position [107, 0]
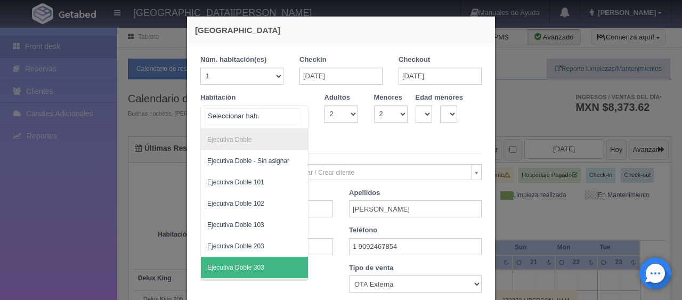
click at [260, 260] on span "Ejecutiva Doble 303" at bounding box center [290, 267] width 179 height 21
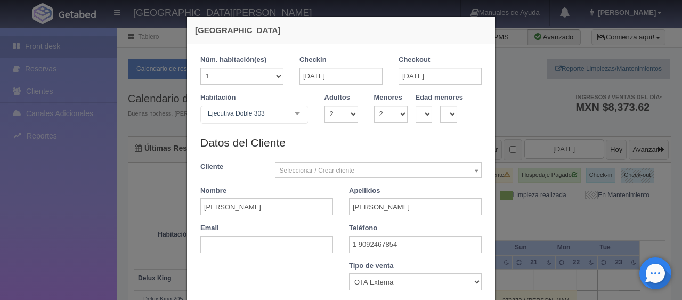
checkbox input "false"
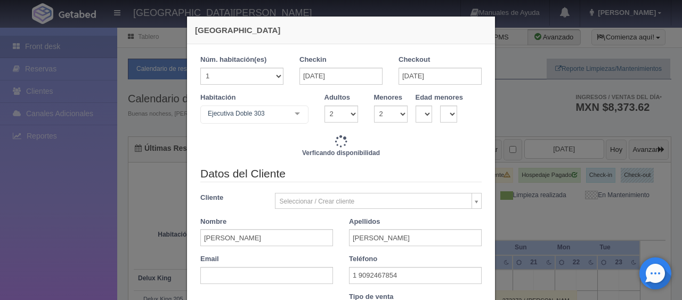
type input "3518.00"
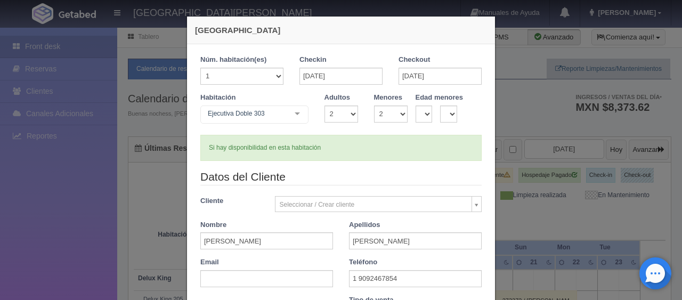
scroll to position [222, 0]
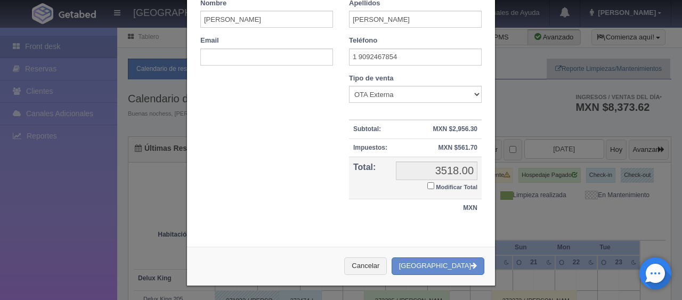
click at [427, 182] on input "Modificar Total" at bounding box center [430, 185] width 7 height 7
checkbox input "true"
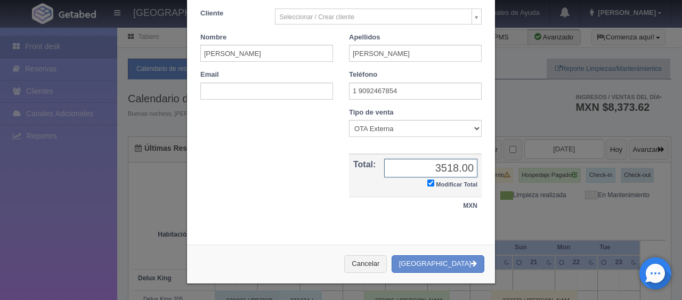
scroll to position [185, 0]
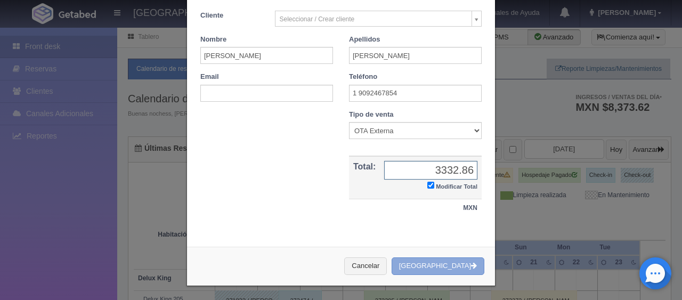
type input "3332.86"
click at [438, 259] on button "Crear Reserva" at bounding box center [437, 266] width 93 height 18
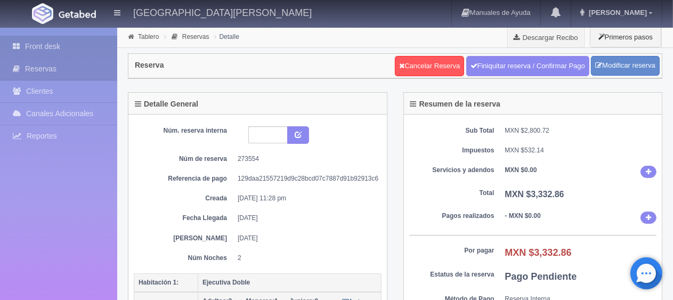
click at [49, 48] on link "Front desk" at bounding box center [58, 47] width 117 height 22
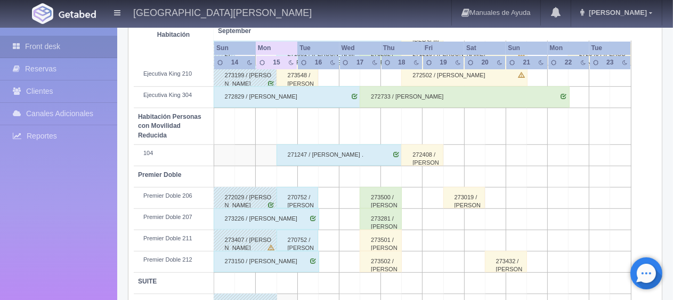
scroll to position [568, 0]
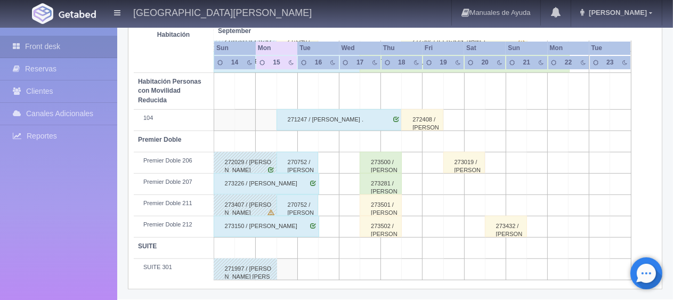
click at [219, 204] on div "273407 / [PERSON_NAME]" at bounding box center [245, 204] width 63 height 21
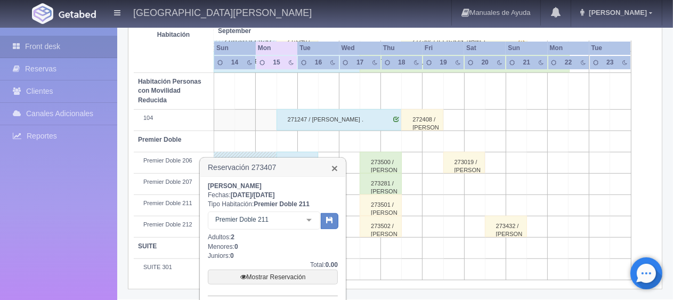
click at [335, 167] on link "×" at bounding box center [334, 167] width 6 height 11
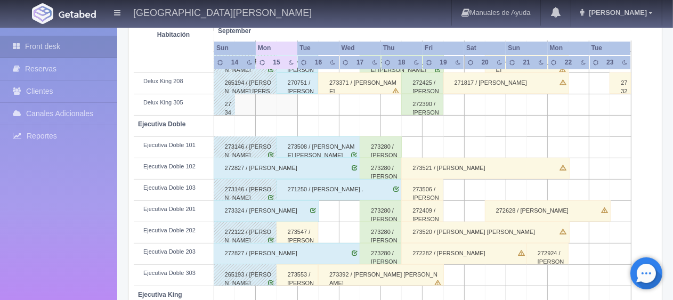
scroll to position [195, 0]
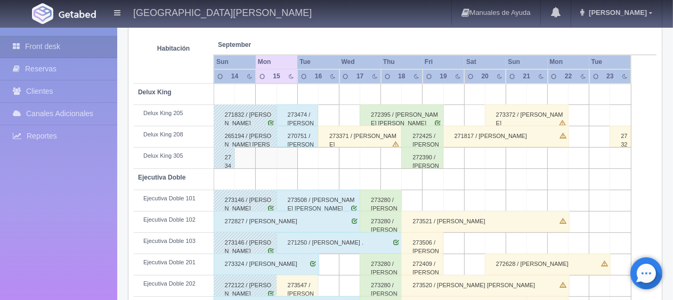
click at [333, 137] on div "273371 / [PERSON_NAME]" at bounding box center [360, 136] width 84 height 21
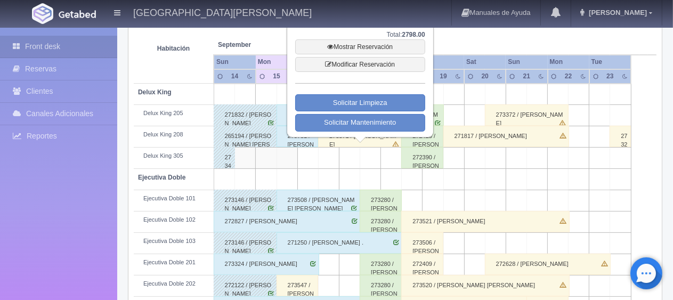
scroll to position [88, 0]
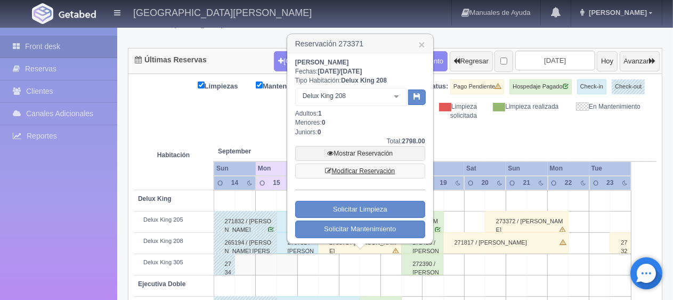
click at [377, 168] on link "Modificar Reservación" at bounding box center [360, 170] width 130 height 15
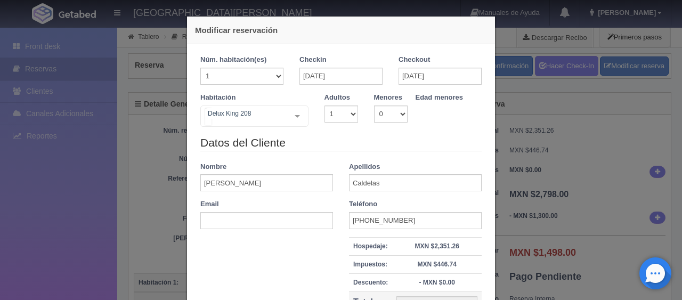
click at [288, 116] on div "Delux [PERSON_NAME] 208 SUITE SUITE - Sin asignar SUITE 301 Habitación Personas…" at bounding box center [254, 115] width 108 height 21
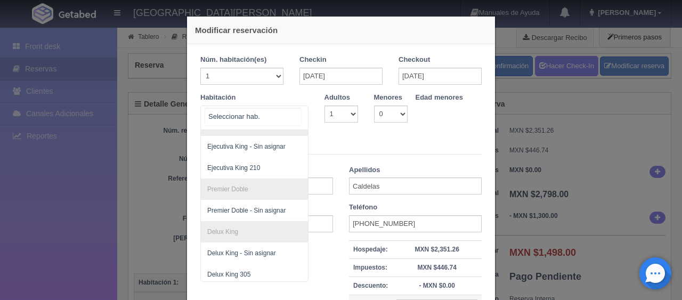
scroll to position [176, 0]
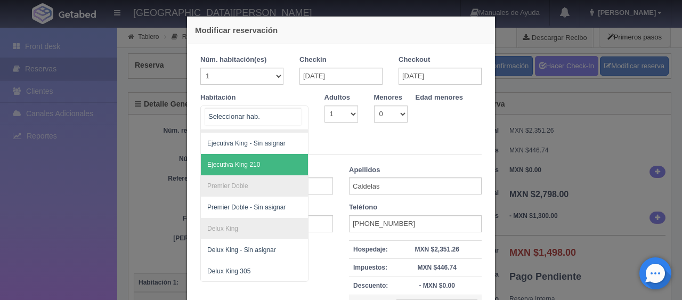
click at [257, 154] on span "Ejecutiva King 210" at bounding box center [290, 164] width 179 height 21
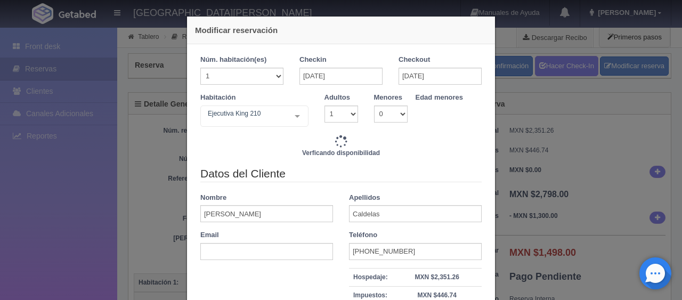
type input "2598.00"
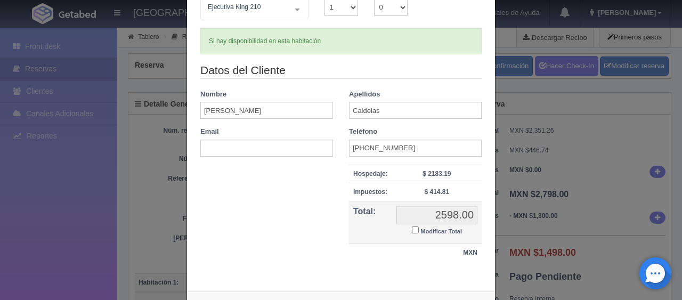
scroll to position [151, 0]
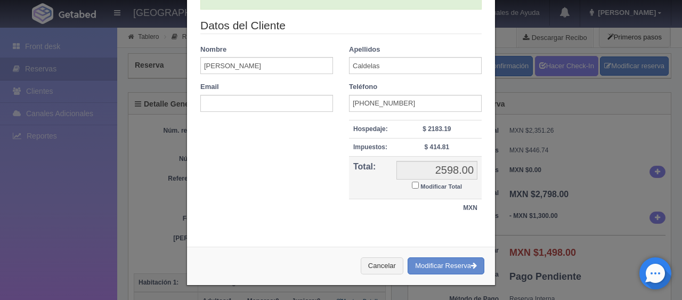
click at [412, 186] on input "Modificar Total" at bounding box center [415, 185] width 7 height 7
checkbox input "true"
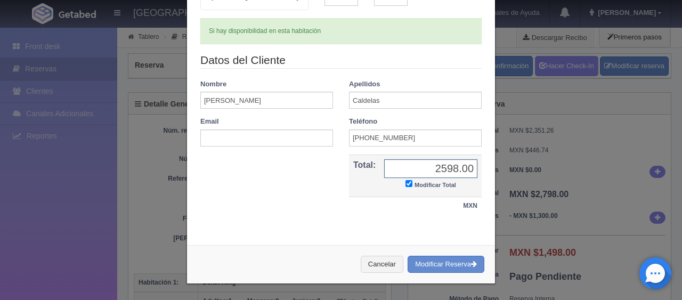
scroll to position [115, 0]
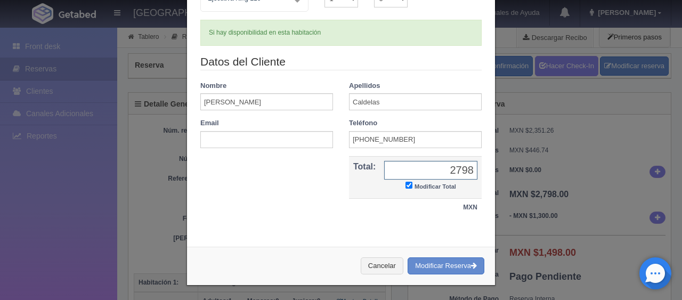
type input "2798.00"
click at [445, 263] on button "Modificar Reserva" at bounding box center [445, 266] width 77 height 18
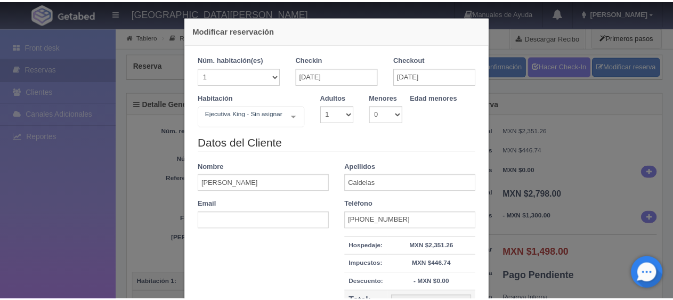
scroll to position [121, 0]
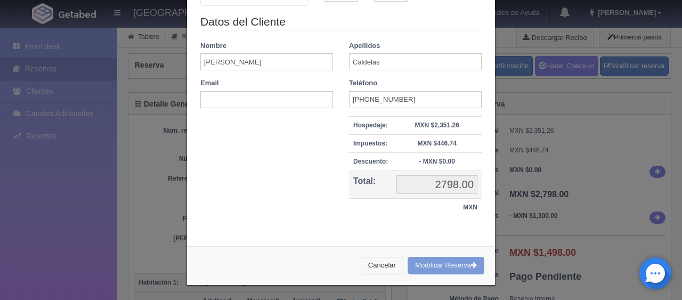
click at [372, 264] on button "Cancelar" at bounding box center [382, 266] width 43 height 18
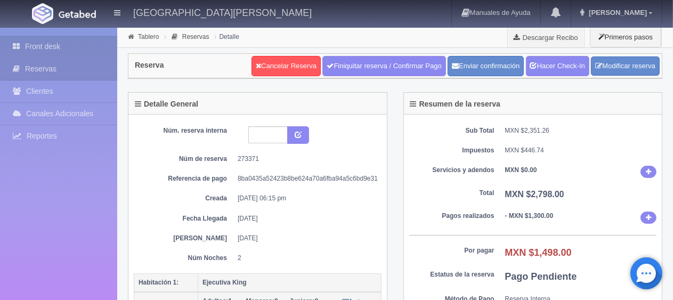
click at [62, 46] on link "Front desk" at bounding box center [58, 47] width 117 height 22
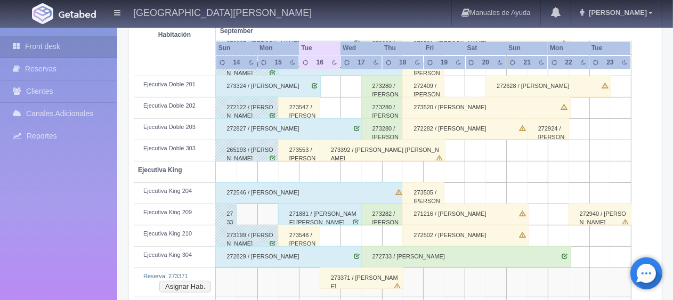
scroll to position [479, 0]
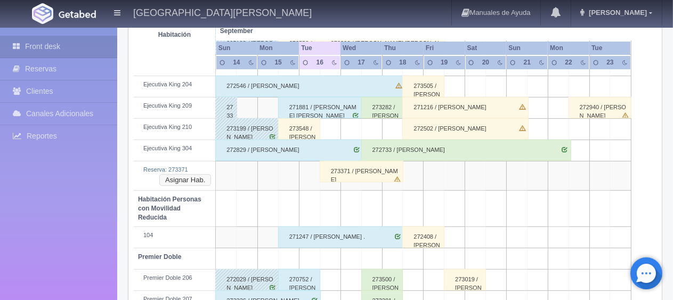
click at [179, 175] on button "Asignar Hab." at bounding box center [185, 180] width 52 height 12
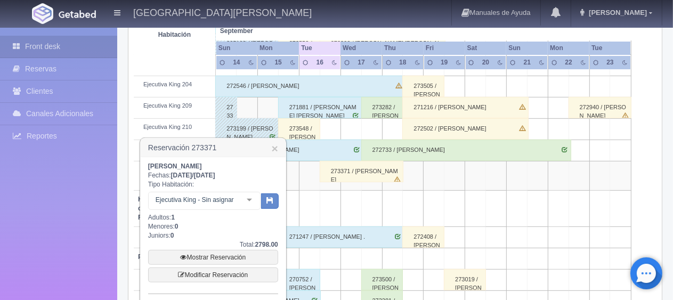
click at [260, 201] on div "Ejecutiva King - Sin asignar No elements found. Consider changing the search qu…" at bounding box center [204, 202] width 112 height 21
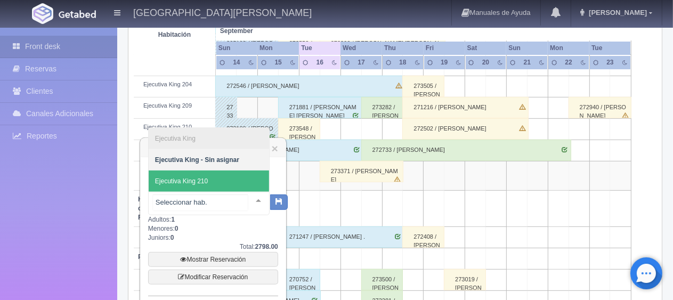
click at [245, 179] on span "Ejecutiva King 210" at bounding box center [209, 180] width 120 height 21
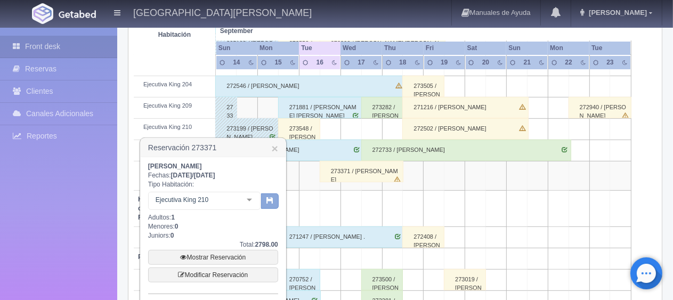
click at [269, 200] on icon "button" at bounding box center [269, 200] width 7 height 7
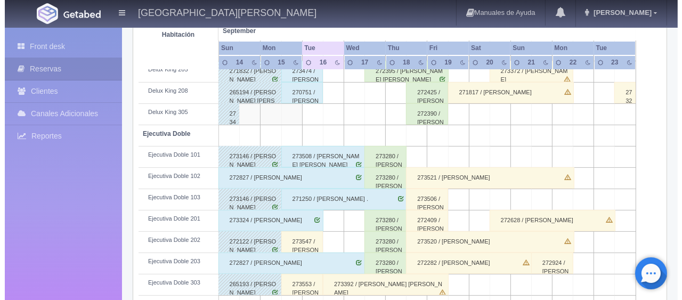
scroll to position [239, 0]
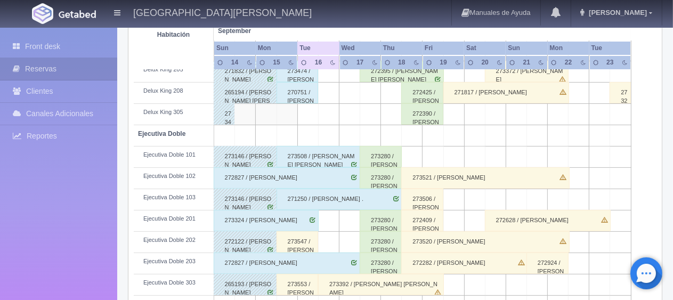
click at [326, 95] on td at bounding box center [328, 93] width 21 height 21
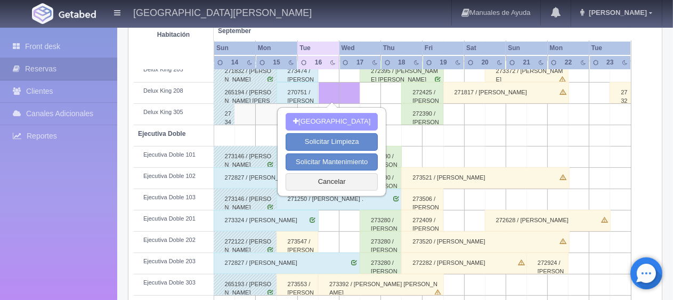
click at [336, 117] on button "[GEOGRAPHIC_DATA]" at bounding box center [331, 122] width 92 height 18
type input "[DATE]"
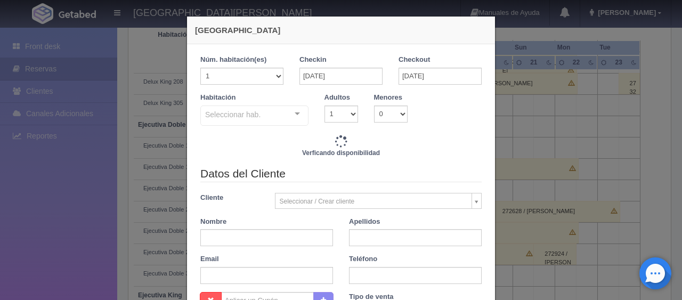
checkbox input "false"
type input "1299.00"
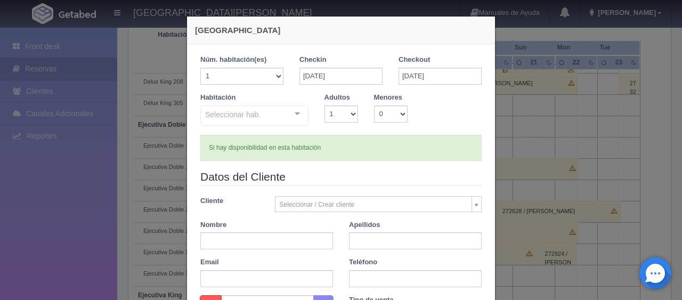
checkbox input "false"
click at [289, 114] on div "Seleccionar hab. SUITE SUITE - Sin asignar SUITE 301 Habitación Personas con Mo…" at bounding box center [254, 115] width 108 height 21
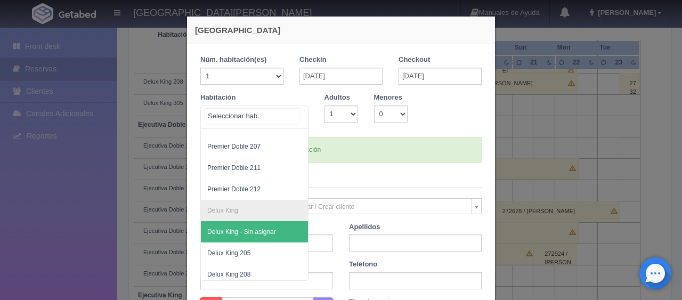
scroll to position [326, 0]
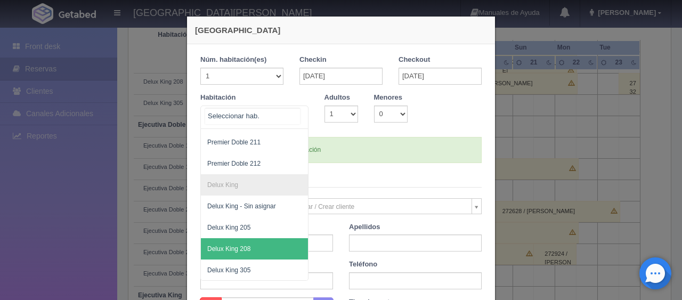
click at [259, 238] on span "Delux King 208" at bounding box center [290, 248] width 179 height 21
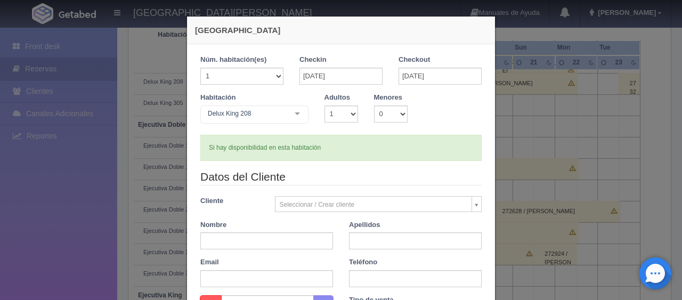
checkbox input "false"
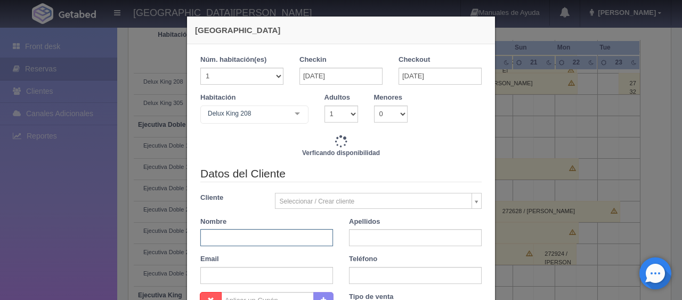
click at [261, 240] on input "text" at bounding box center [266, 237] width 133 height 17
type input "1299.00"
checkbox input "false"
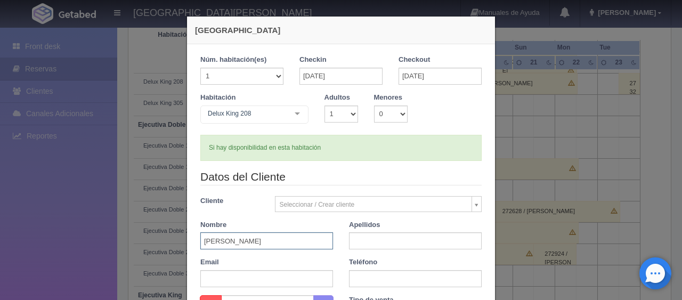
type input "[PERSON_NAME]"
click at [408, 280] on input "text" at bounding box center [415, 278] width 133 height 17
paste input "52 55 3562 0319"
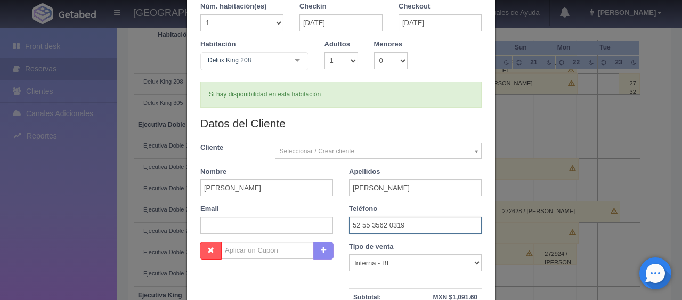
scroll to position [107, 0]
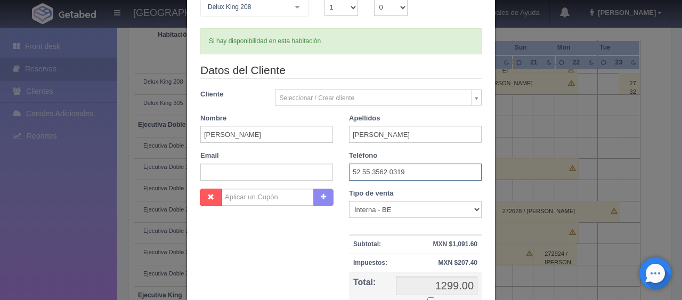
type input "52 55 3562 0319"
click at [395, 208] on select "Correo Electronico Interna - BE Llamada OTA Externa Otro WALK IN" at bounding box center [415, 209] width 133 height 17
select select "walkin"
click at [349, 201] on select "Correo Electronico Interna - BE Llamada OTA Externa Otro WALK IN" at bounding box center [415, 209] width 133 height 17
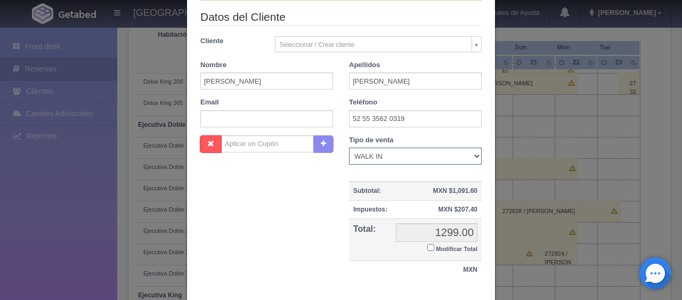
scroll to position [53, 0]
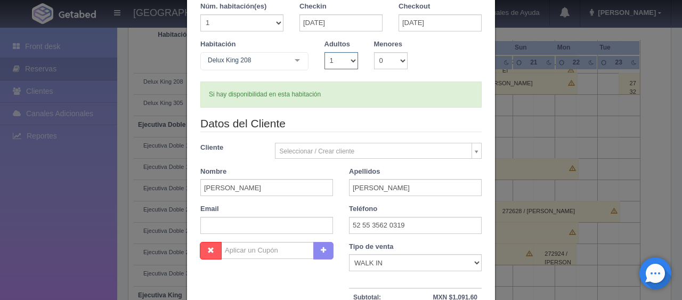
click at [343, 59] on select "1 2 3 4 5 6 7 8 9 10" at bounding box center [341, 60] width 34 height 17
select select "2"
click at [324, 52] on select "1 2 3 4 5 6 7 8 9 10" at bounding box center [341, 60] width 34 height 17
checkbox input "false"
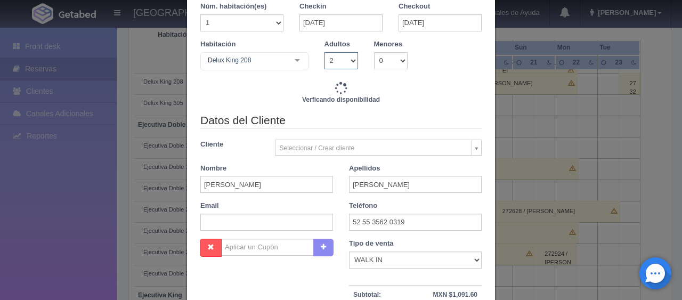
type input "1499.00"
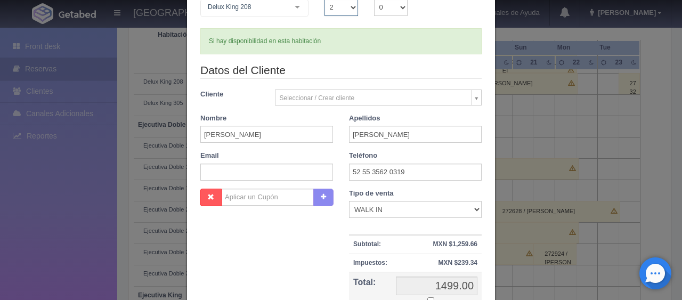
scroll to position [213, 0]
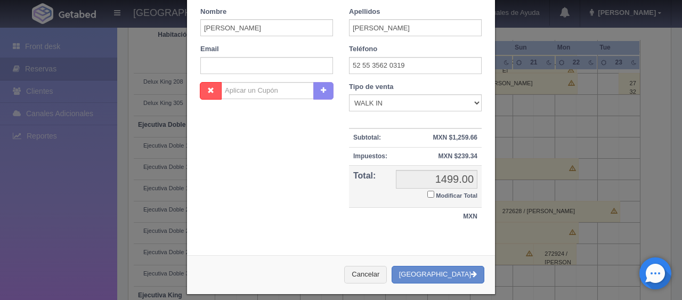
click at [428, 195] on input "Modificar Total" at bounding box center [430, 194] width 7 height 7
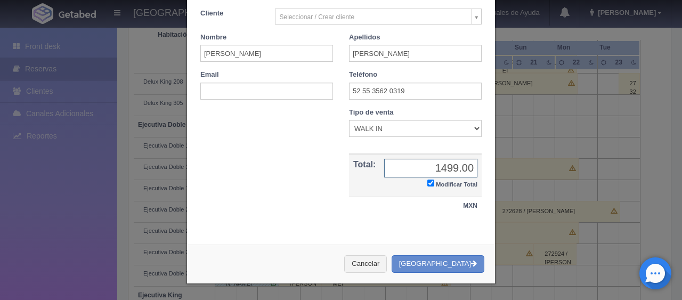
checkbox input "true"
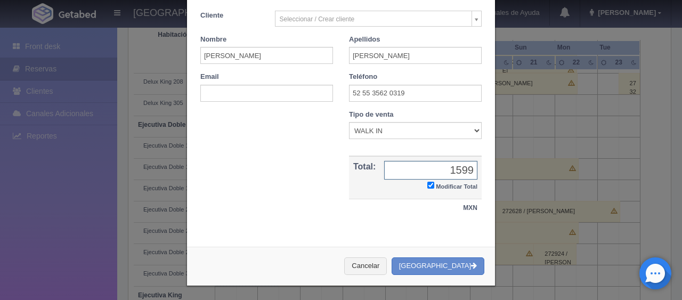
type input "1599.00"
click at [451, 259] on button "Crear Reserva" at bounding box center [437, 266] width 93 height 18
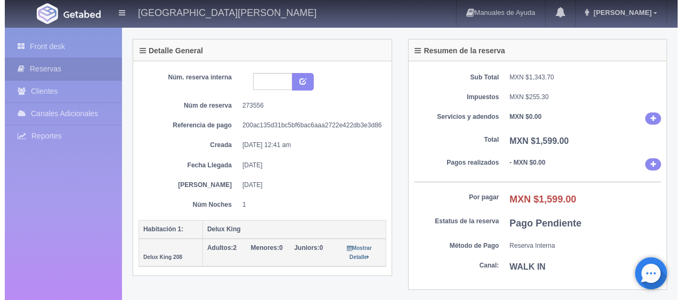
scroll to position [213, 0]
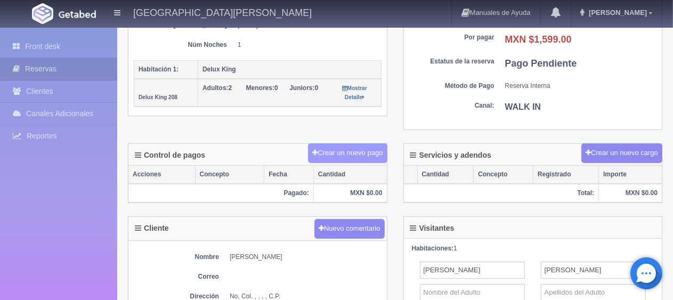
click at [369, 146] on button "Crear un nuevo pago" at bounding box center [347, 153] width 79 height 20
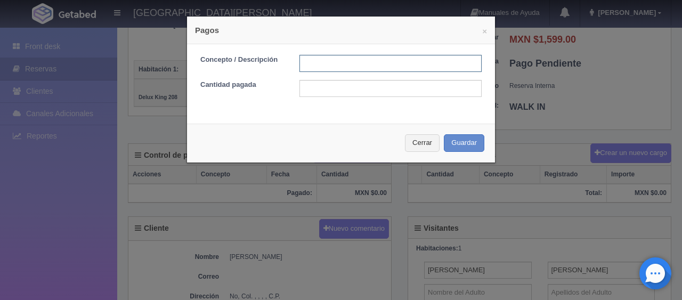
click at [349, 64] on input "text" at bounding box center [390, 63] width 182 height 17
type input "Total Tarjeta"
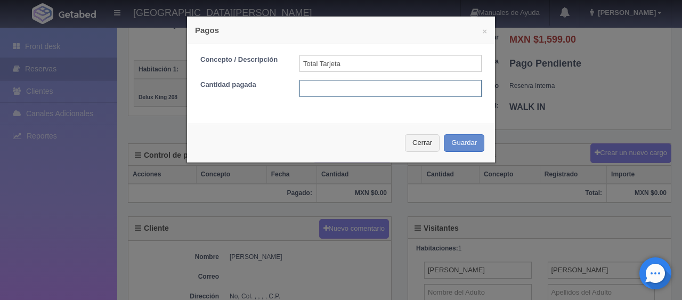
click at [360, 90] on input "text" at bounding box center [390, 88] width 182 height 17
type input "1599"
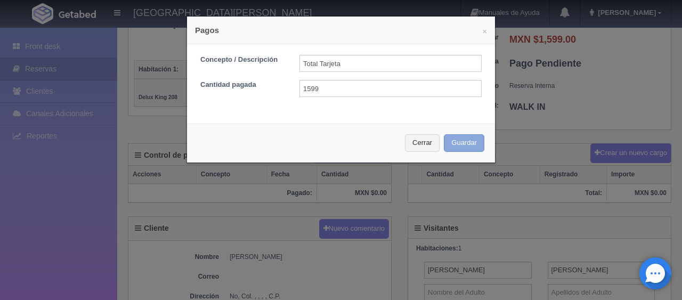
click at [464, 141] on button "Guardar" at bounding box center [464, 143] width 40 height 18
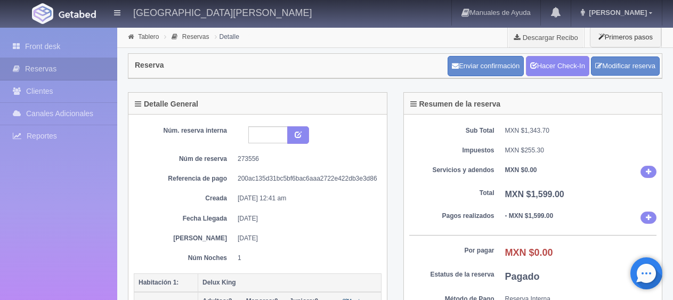
scroll to position [213, 0]
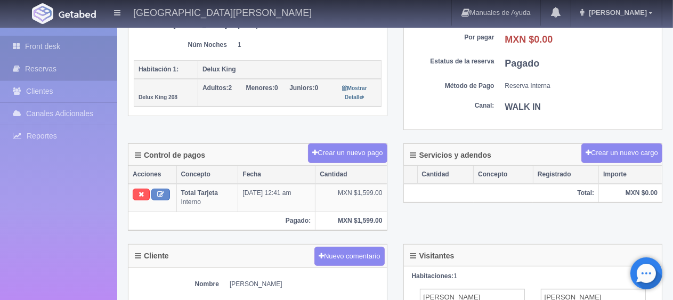
click at [62, 47] on link "Front desk" at bounding box center [58, 47] width 117 height 22
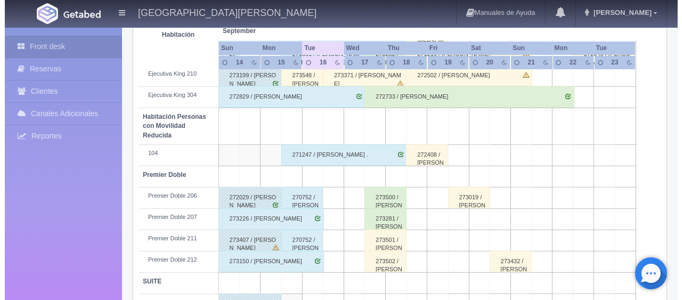
scroll to position [568, 0]
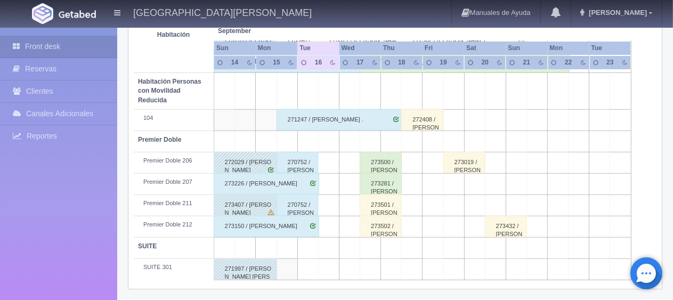
click at [313, 207] on div "270752 / Erika Ortega" at bounding box center [297, 204] width 42 height 21
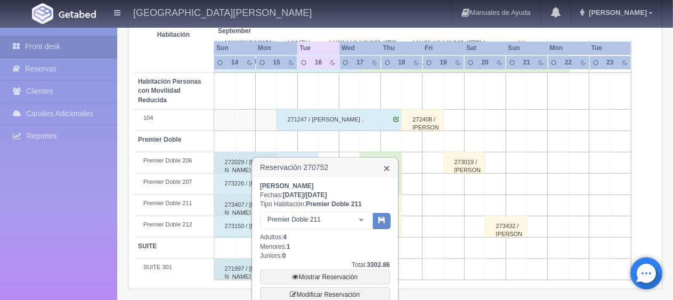
click at [387, 168] on link "×" at bounding box center [386, 167] width 6 height 11
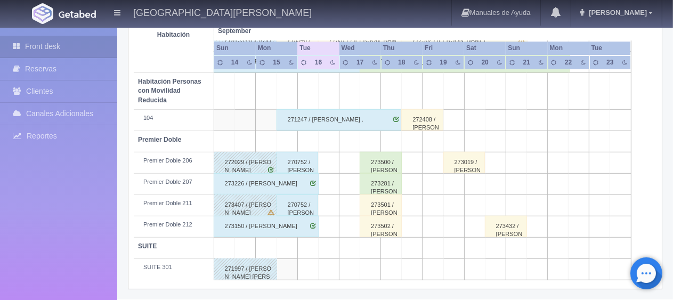
click at [329, 201] on td at bounding box center [328, 204] width 21 height 21
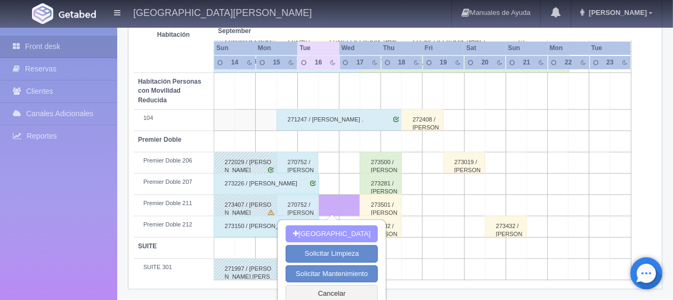
click at [330, 230] on button "[GEOGRAPHIC_DATA]" at bounding box center [331, 234] width 92 height 18
type input "16-09-2025"
type input "17-09-2025"
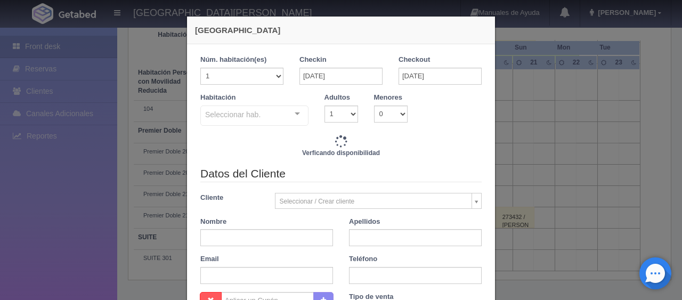
checkbox input "false"
type input "1399.00"
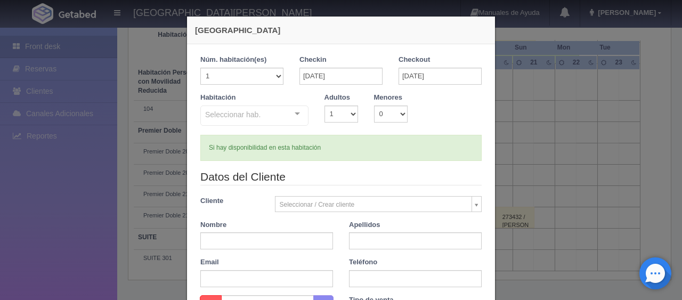
click at [293, 118] on div at bounding box center [297, 114] width 21 height 16
checkbox input "false"
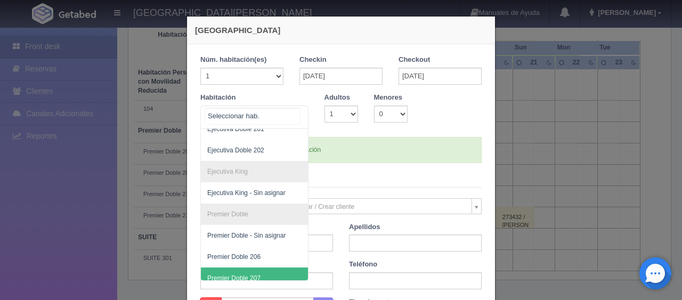
scroll to position [305, 0]
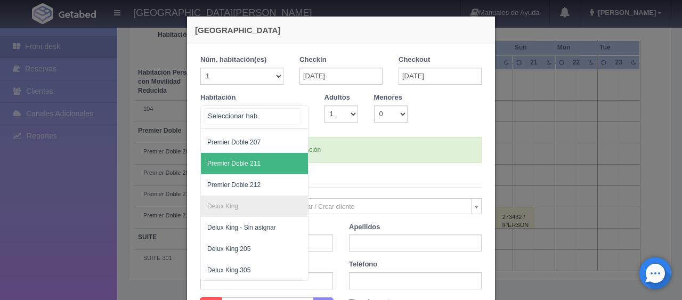
click at [253, 160] on span "Premier Doble 211" at bounding box center [233, 163] width 53 height 7
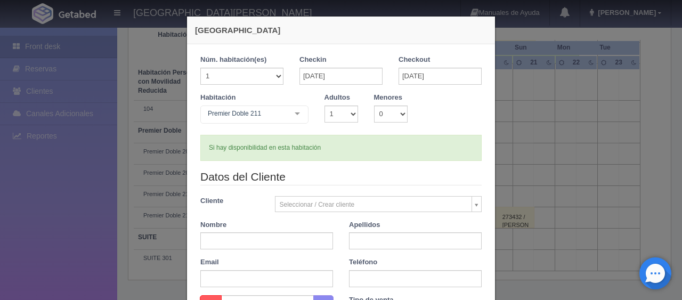
checkbox input "false"
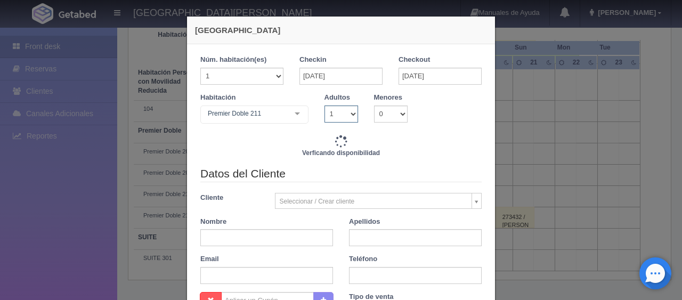
click at [339, 114] on select "1 2 3 4 5 6 7 8 9 10" at bounding box center [341, 113] width 34 height 17
type input "1399.00"
checkbox input "false"
select select "2"
click at [324, 105] on select "1 2 3 4 5 6 7 8 9 10" at bounding box center [341, 113] width 34 height 17
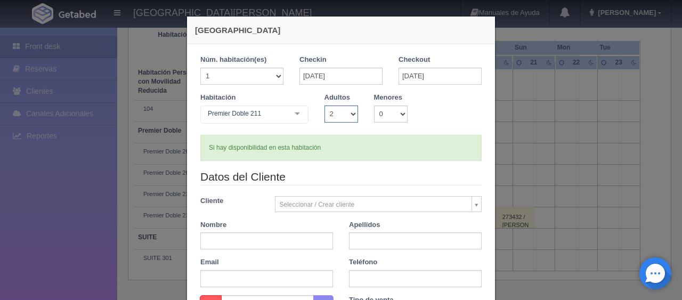
checkbox input "false"
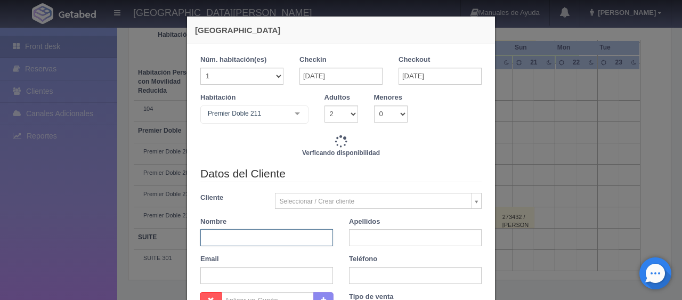
type input "1649.00"
checkbox input "false"
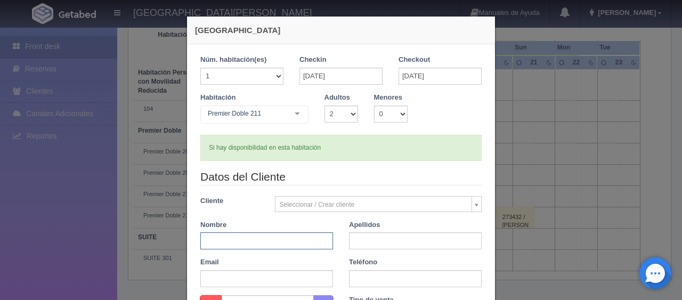
click at [290, 235] on input "text" at bounding box center [266, 240] width 133 height 17
type input "Erika"
click at [374, 240] on input "text" at bounding box center [415, 240] width 133 height 17
type input "Ortega"
click at [381, 278] on input "text" at bounding box center [415, 278] width 133 height 17
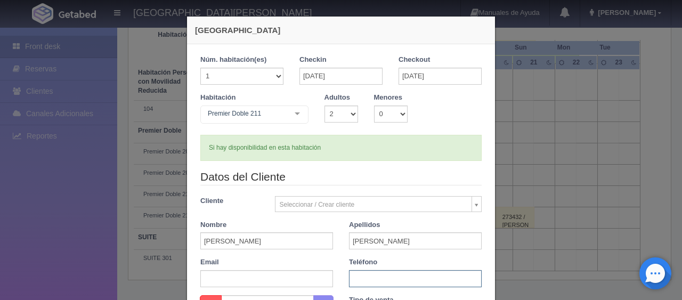
paste input "52 55 3562 0319"
type input "52 55 3562 0319"
click at [337, 251] on div "Datos del Cliente Cliente Seleccionar / Crear cliente Nuevo Cliente Adriana Nav…" at bounding box center [340, 232] width 297 height 126
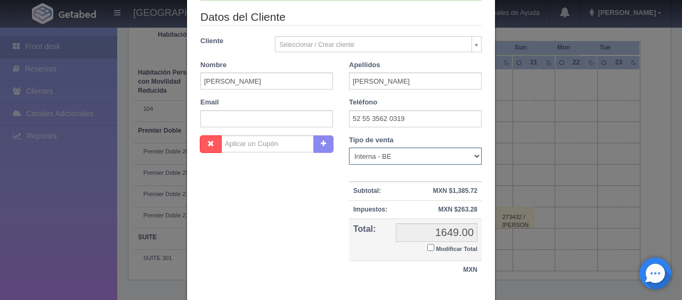
click at [423, 150] on select "Correo Electronico Interna - BE Llamada OTA Externa Otro WALK IN" at bounding box center [415, 156] width 133 height 17
select select "walkin"
click at [349, 148] on select "Correo Electronico Interna - BE Llamada OTA Externa Otro WALK IN" at bounding box center [415, 156] width 133 height 17
click at [427, 246] on input "Modificar Total" at bounding box center [430, 247] width 7 height 7
checkbox input "true"
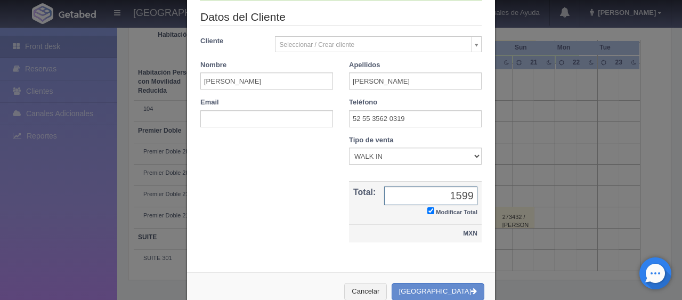
type input "1599.00"
click at [320, 268] on div "Nueva Reserva 1 Núm. habitación(es) 1 2 3 4 5 6 7 8 9 10 11 12 13 14 15 16 17 1…" at bounding box center [340, 83] width 309 height 455
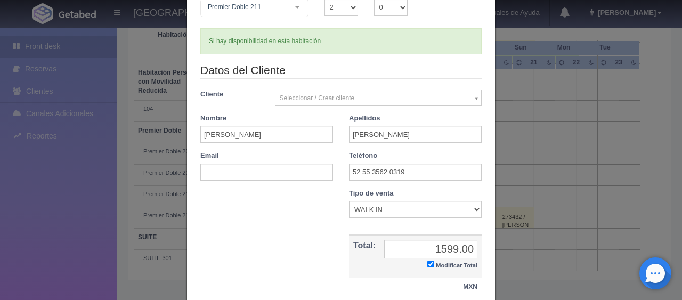
scroll to position [185, 0]
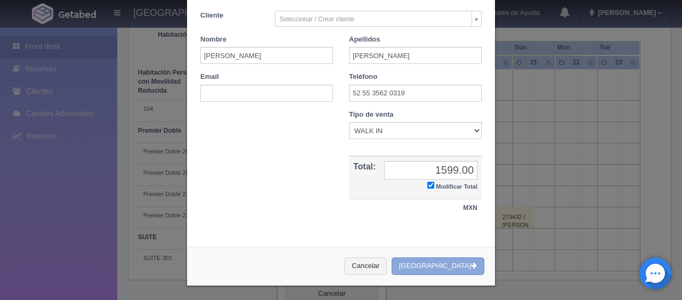
click at [440, 263] on button "[GEOGRAPHIC_DATA]" at bounding box center [437, 266] width 93 height 18
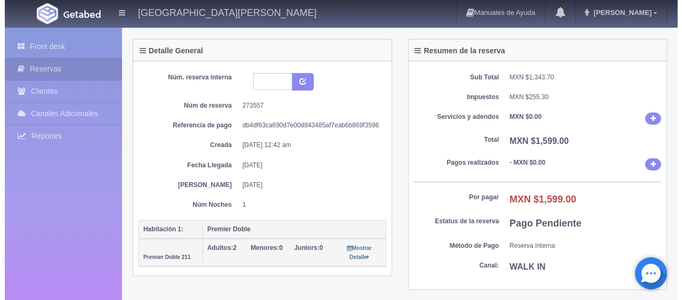
scroll to position [107, 0]
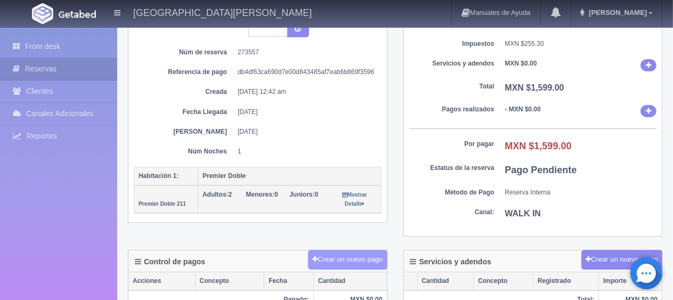
click at [353, 258] on button "Crear un nuevo pago" at bounding box center [347, 260] width 79 height 20
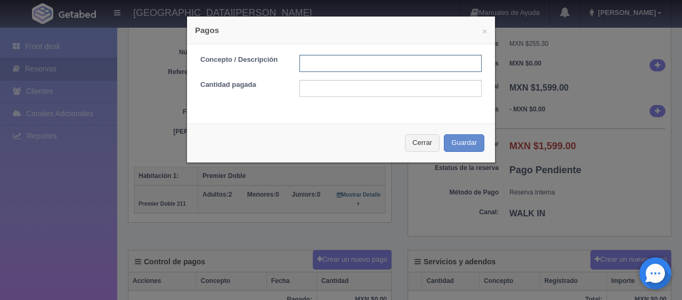
click at [357, 70] on input "text" at bounding box center [390, 63] width 182 height 17
type input "Total Tarjeta"
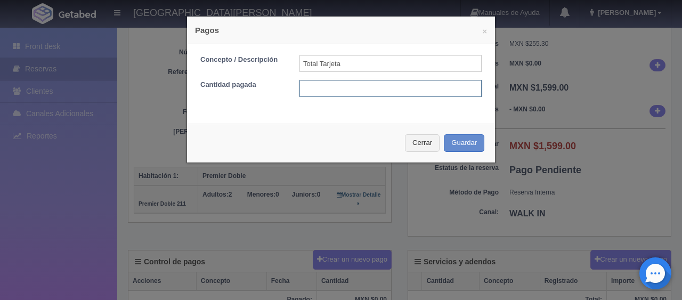
click at [367, 88] on input "text" at bounding box center [390, 88] width 182 height 17
type input "1599"
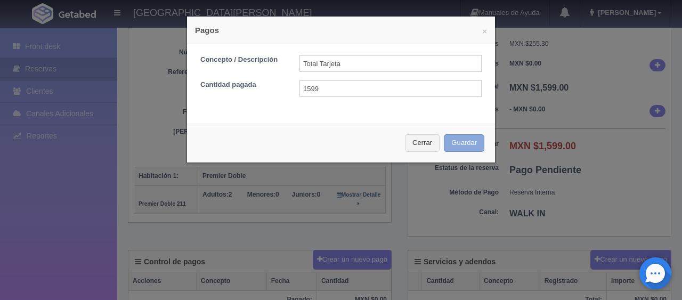
click at [452, 144] on button "Guardar" at bounding box center [464, 143] width 40 height 18
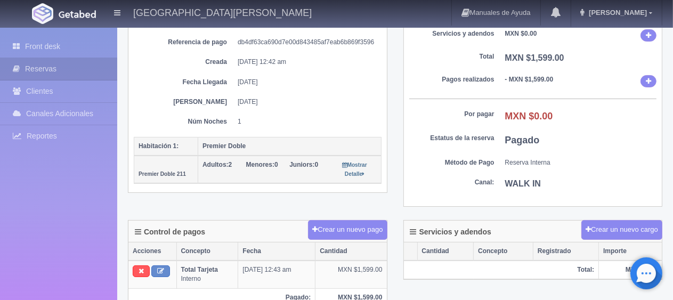
scroll to position [30, 0]
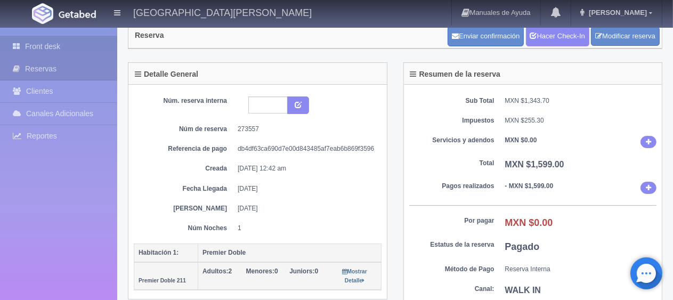
click at [69, 48] on link "Front desk" at bounding box center [58, 47] width 117 height 22
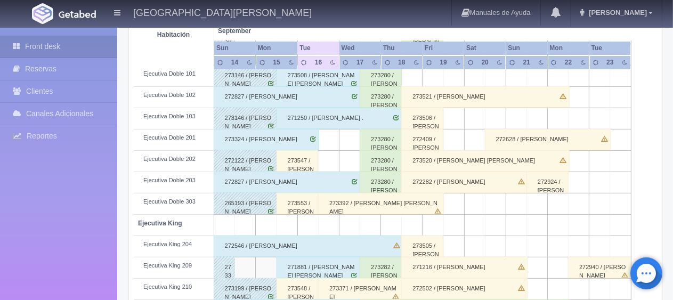
scroll to position [373, 0]
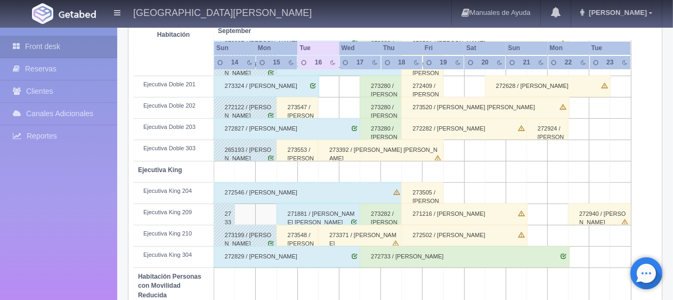
click at [299, 104] on div "273547 / [PERSON_NAME] 3141330435" at bounding box center [297, 107] width 42 height 21
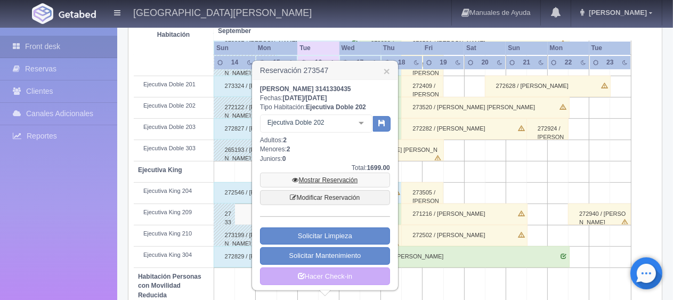
click at [343, 181] on link "Mostrar Reservación" at bounding box center [325, 180] width 130 height 15
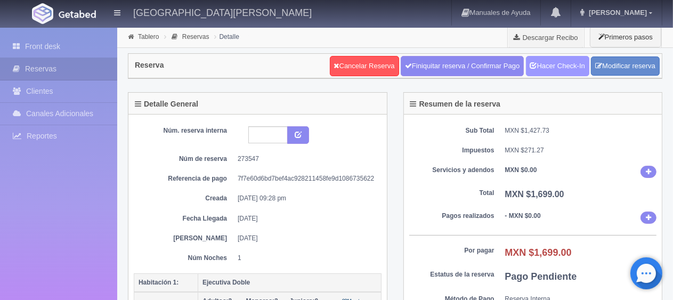
click at [564, 66] on link "Hacer Check-In" at bounding box center [557, 66] width 63 height 20
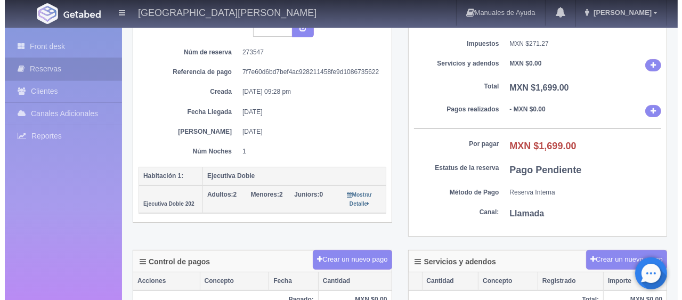
scroll to position [213, 0]
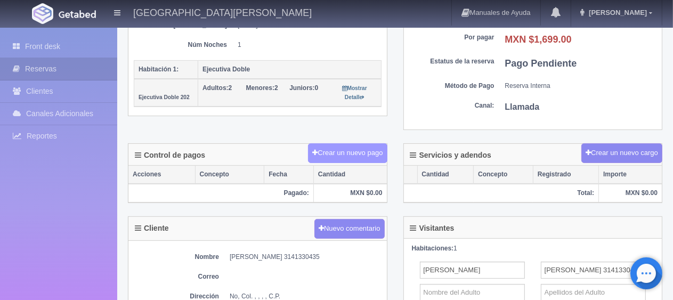
click at [367, 152] on button "Crear un nuevo pago" at bounding box center [347, 153] width 79 height 20
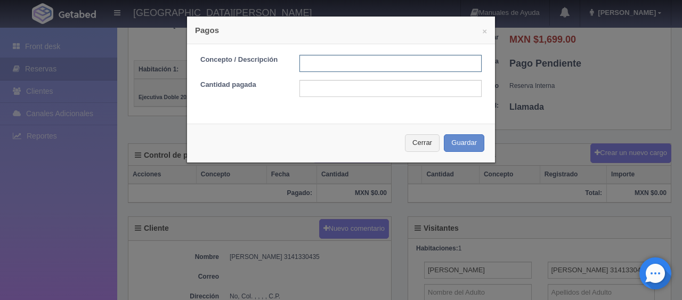
click at [346, 64] on input "text" at bounding box center [390, 63] width 182 height 17
type input "Total Tarjeta"
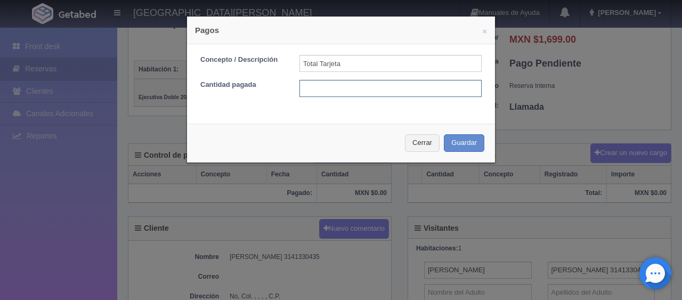
click at [364, 91] on input "text" at bounding box center [390, 88] width 182 height 17
type input "1699"
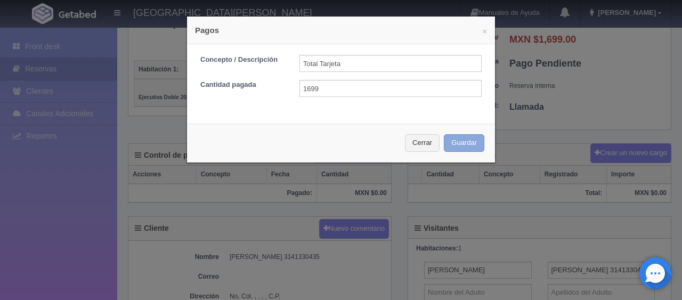
click at [473, 145] on button "Guardar" at bounding box center [464, 143] width 40 height 18
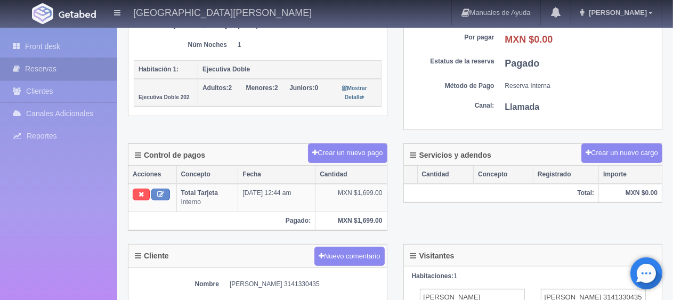
scroll to position [213, 0]
click at [77, 49] on link "Front desk" at bounding box center [58, 47] width 117 height 22
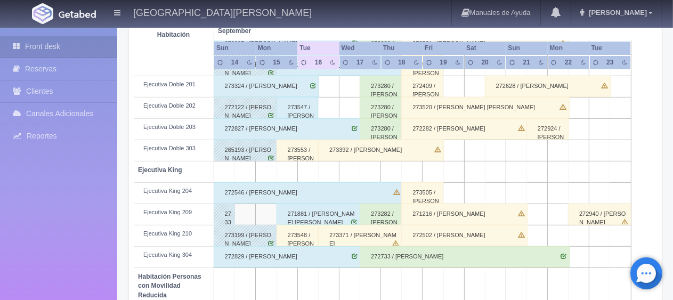
scroll to position [426, 0]
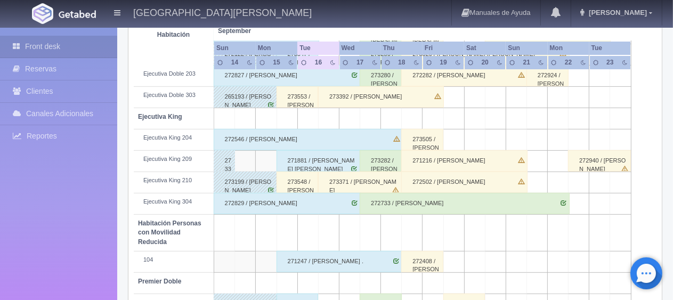
click at [302, 180] on div "273548 / Jazmín Rosaro Estrada" at bounding box center [297, 181] width 42 height 21
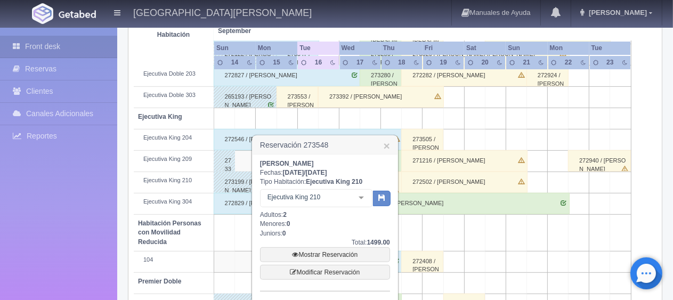
scroll to position [479, 0]
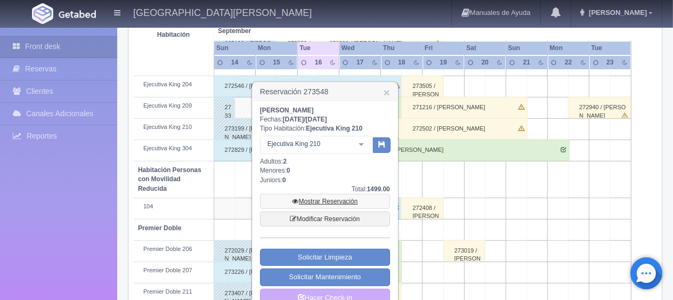
click at [326, 200] on link "Mostrar Reservación" at bounding box center [325, 201] width 130 height 15
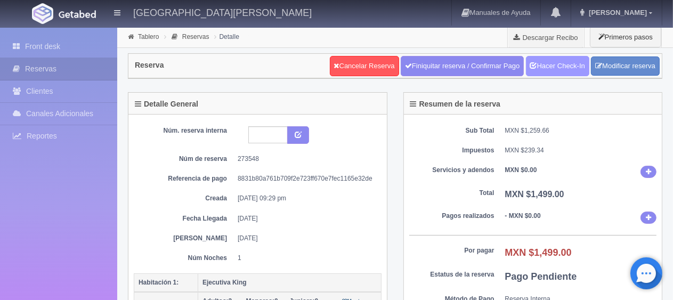
click at [554, 59] on link "Hacer Check-In" at bounding box center [557, 66] width 63 height 20
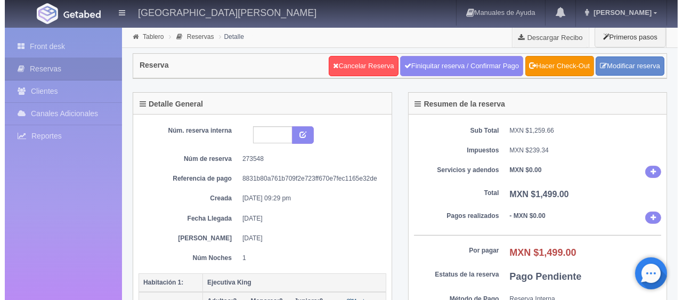
scroll to position [160, 0]
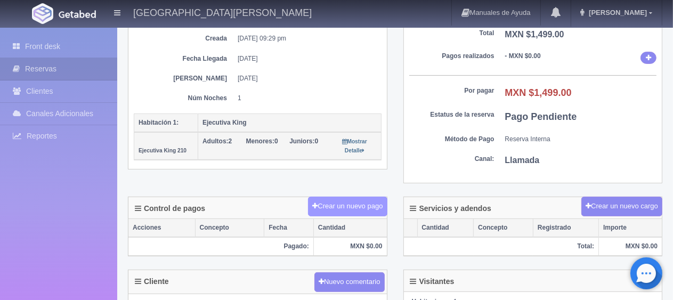
click at [356, 203] on button "Crear un nuevo pago" at bounding box center [347, 207] width 79 height 20
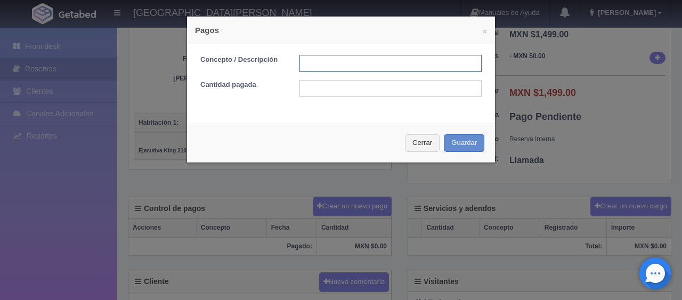
click at [337, 60] on input "text" at bounding box center [390, 63] width 182 height 17
type input "Total Tarjeta"
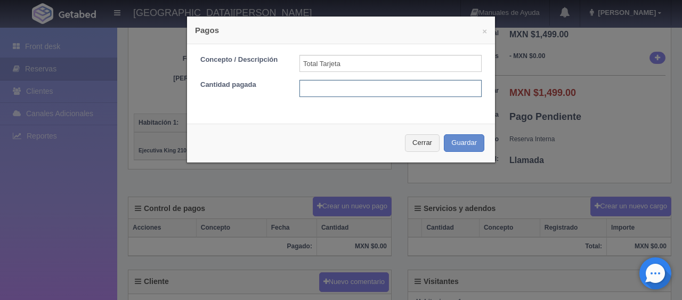
click at [355, 93] on input "text" at bounding box center [390, 88] width 182 height 17
type input "1499"
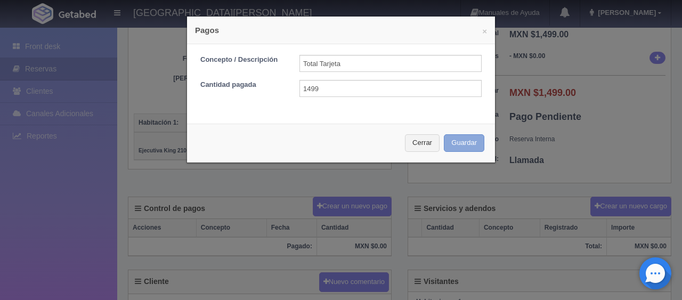
click at [464, 144] on button "Guardar" at bounding box center [464, 143] width 40 height 18
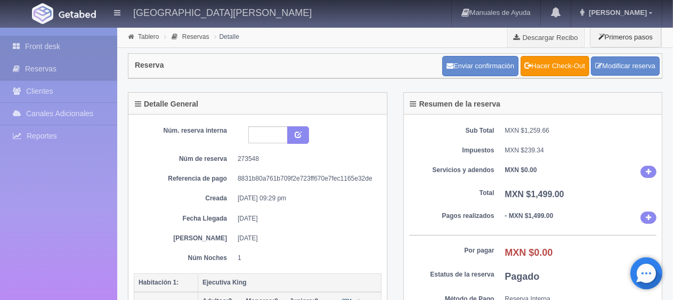
click at [67, 43] on link "Front desk" at bounding box center [58, 47] width 117 height 22
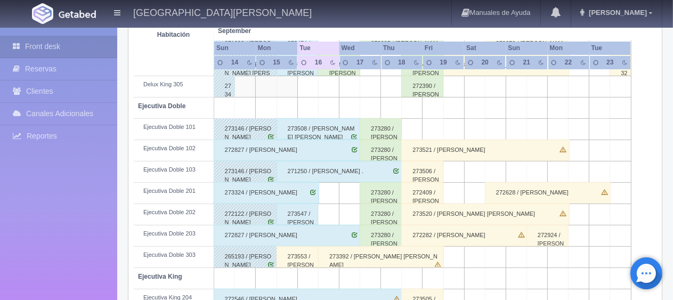
scroll to position [373, 0]
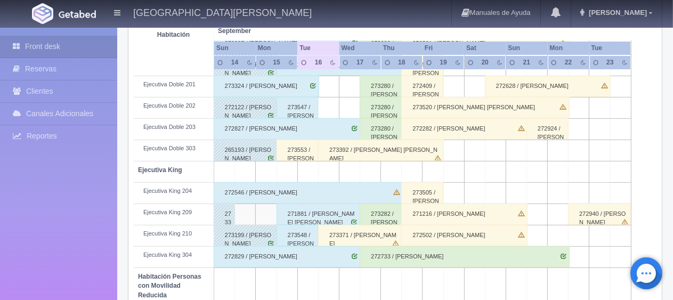
click at [291, 153] on div "273553 / [PERSON_NAME]" at bounding box center [297, 150] width 42 height 21
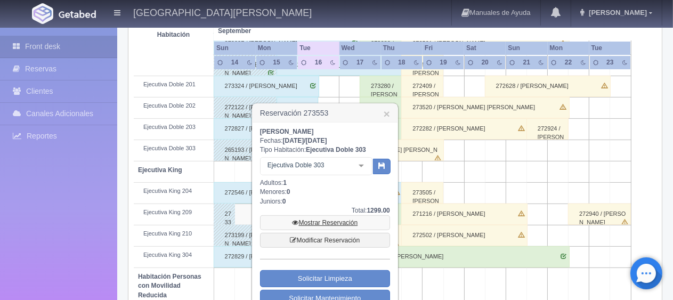
click at [346, 220] on link "Mostrar Reservación" at bounding box center [325, 222] width 130 height 15
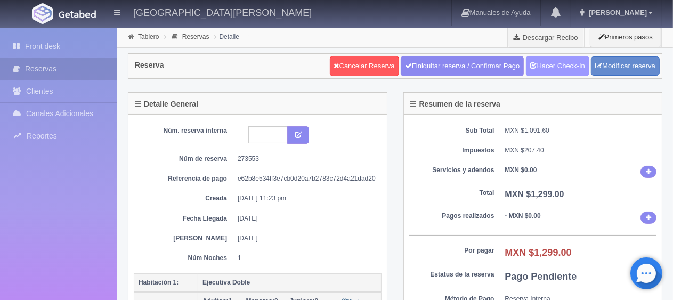
click at [550, 59] on link "Hacer Check-In" at bounding box center [557, 66] width 63 height 20
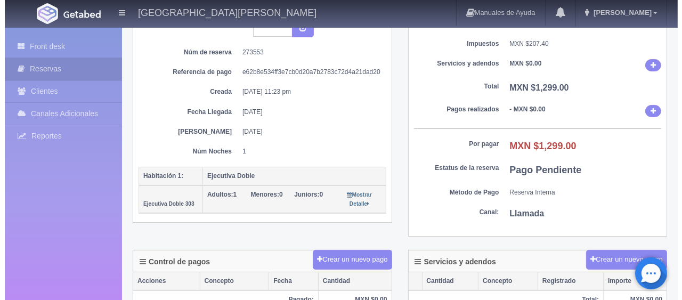
scroll to position [160, 0]
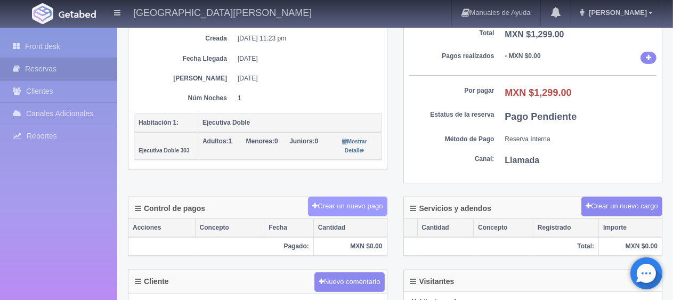
click at [358, 198] on button "Crear un nuevo pago" at bounding box center [347, 207] width 79 height 20
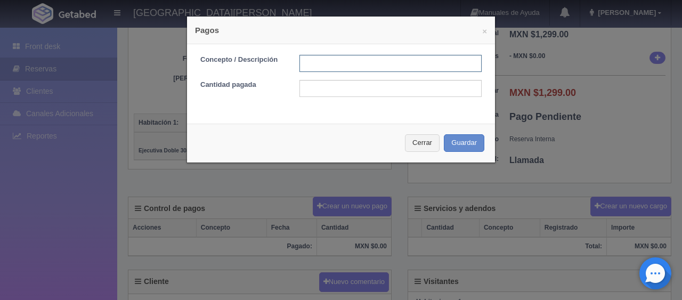
click at [367, 63] on input "text" at bounding box center [390, 63] width 182 height 17
type input "Total Tarjeta"
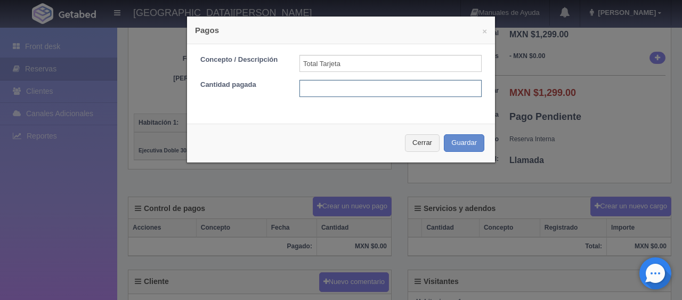
click at [371, 91] on input "text" at bounding box center [390, 88] width 182 height 17
type input "1299"
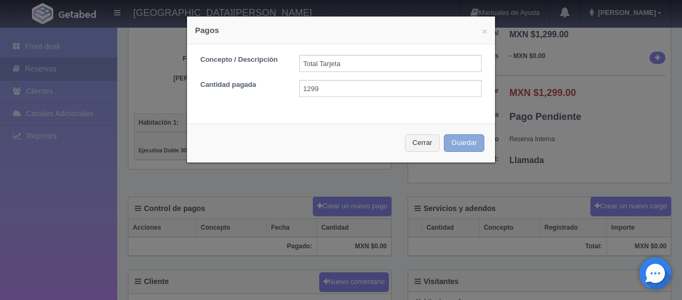
click at [453, 143] on button "Guardar" at bounding box center [464, 143] width 40 height 18
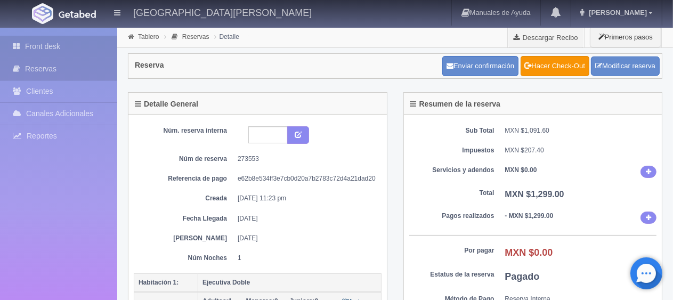
click at [47, 48] on link "Front desk" at bounding box center [58, 47] width 117 height 22
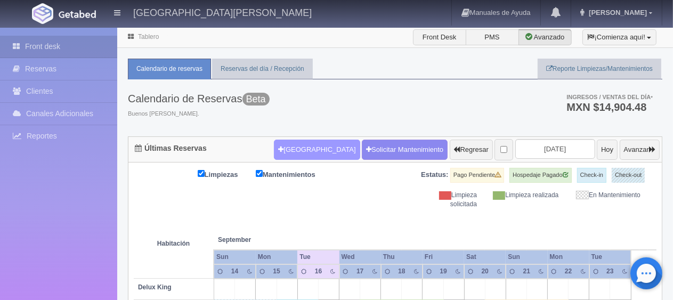
click at [288, 146] on button "[GEOGRAPHIC_DATA]" at bounding box center [317, 150] width 86 height 20
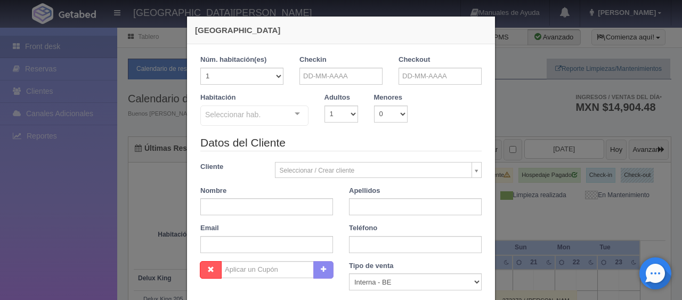
checkbox input "false"
click at [302, 79] on input "text" at bounding box center [340, 76] width 83 height 17
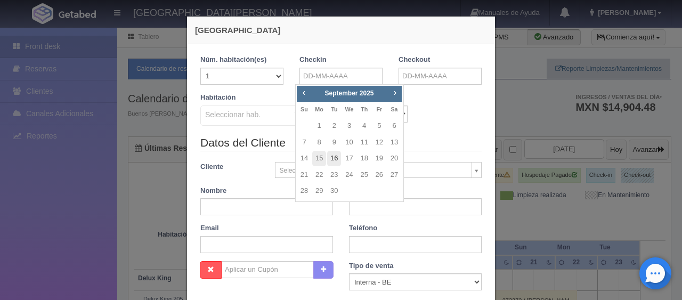
click at [334, 159] on link "16" at bounding box center [334, 158] width 14 height 15
type input "16-09-2025"
checkbox input "false"
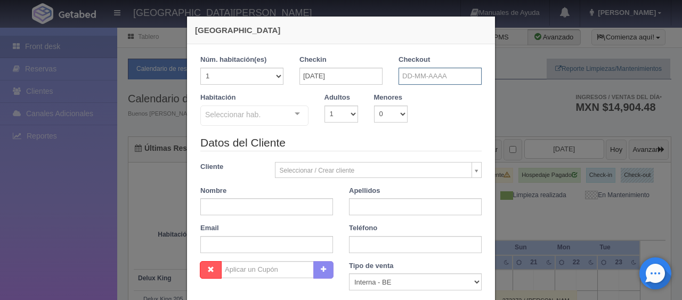
click at [422, 80] on input "text" at bounding box center [439, 76] width 83 height 17
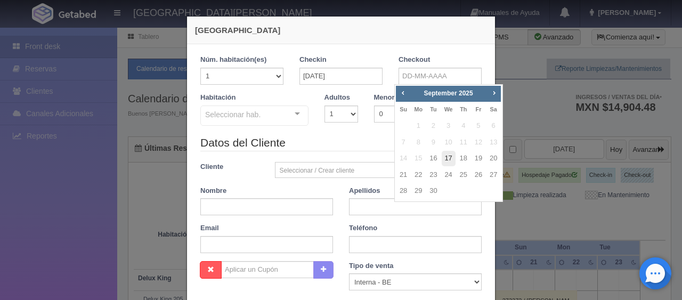
click at [447, 155] on link "17" at bounding box center [448, 158] width 14 height 15
type input "17-09-2025"
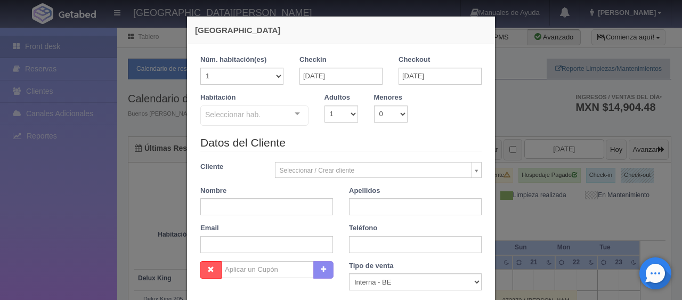
checkbox input "false"
click at [347, 115] on select "1 2 3 4 5 6 7 8 9 10" at bounding box center [341, 113] width 34 height 17
select select "2"
click at [324, 105] on select "1 2 3 4 5 6 7 8 9 10" at bounding box center [341, 113] width 34 height 17
checkbox input "false"
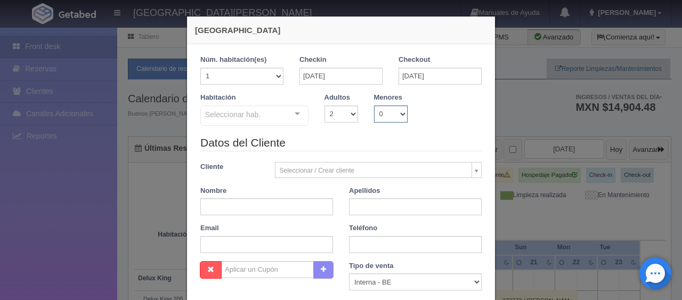
click at [375, 116] on select "0 1 2 3 4 5 6 7 8 9 10" at bounding box center [391, 113] width 34 height 17
select select "1"
click at [374, 105] on select "0 1 2 3 4 5 6 7 8 9 10" at bounding box center [391, 113] width 34 height 17
checkbox input "false"
click at [419, 114] on select "0 1 2 3 4 5 6 7 8 9 10 11 12 13 14 15 16 17 18" at bounding box center [423, 113] width 17 height 17
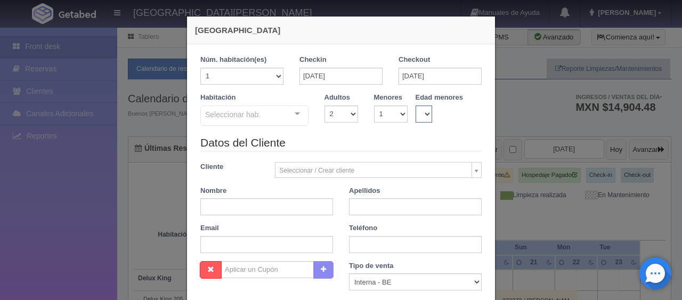
select select "8"
click at [415, 105] on select "0 1 2 3 4 5 6 7 8 9 10 11 12 13 14 15 16 17 18" at bounding box center [423, 113] width 17 height 17
checkbox input "false"
click at [262, 202] on input "text" at bounding box center [266, 206] width 133 height 17
type input "Laura Leticia"
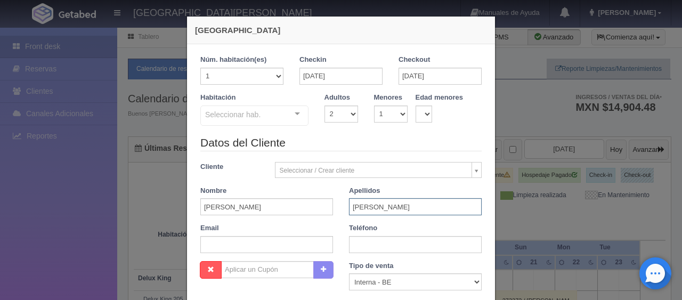
type input "Vallín Medel"
click at [365, 246] on input "text" at bounding box center [415, 244] width 133 height 17
paste input "52 449 807 0929"
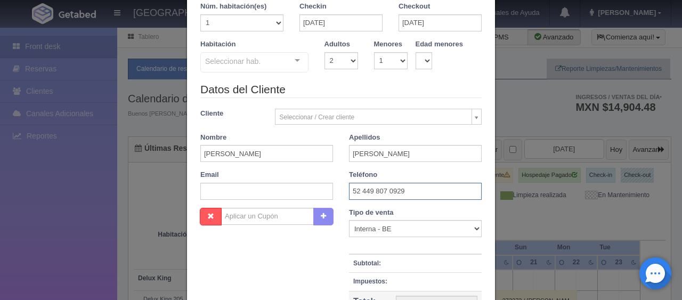
scroll to position [107, 0]
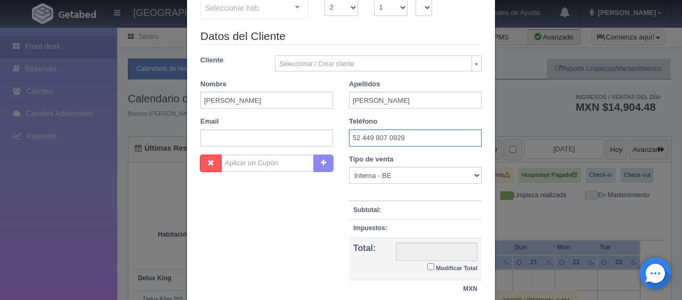
type input "52 449 807 0929"
click at [405, 170] on select "Correo Electronico Interna - BE Llamada OTA Externa Otro WALK IN" at bounding box center [415, 175] width 133 height 17
select select "extota"
click at [349, 167] on select "Correo Electronico Interna - BE Llamada OTA Externa Otro WALK IN" at bounding box center [415, 175] width 133 height 17
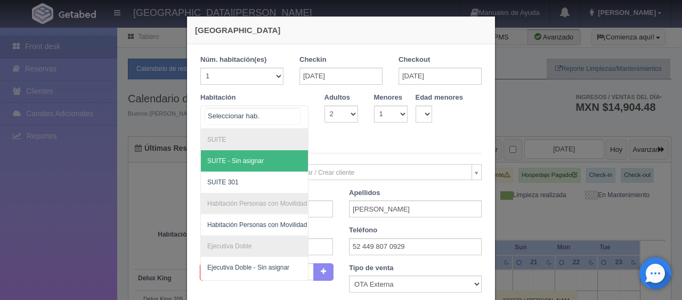
click at [293, 125] on div "SUITE SUITE - Sin asignar SUITE 301 Habitación Personas con Movilidad Reducida …" at bounding box center [254, 116] width 108 height 23
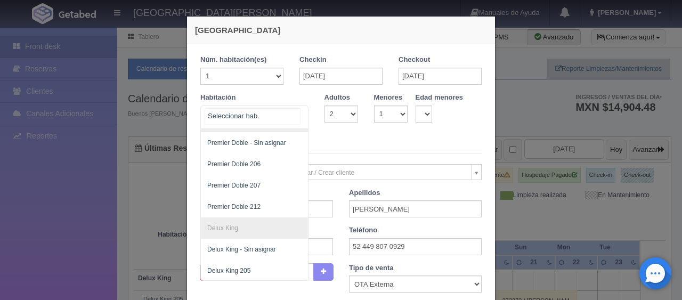
scroll to position [254, 0]
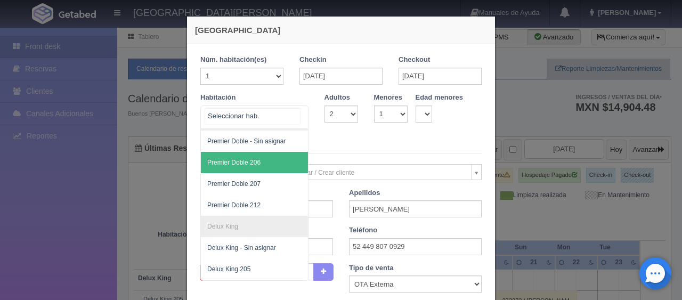
click at [252, 161] on span "Premier Doble 206" at bounding box center [233, 162] width 53 height 7
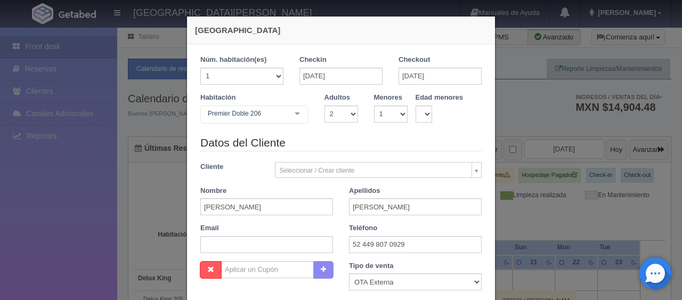
checkbox input "false"
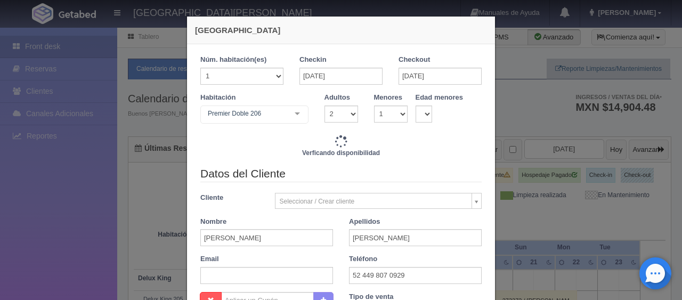
type input "1649.00"
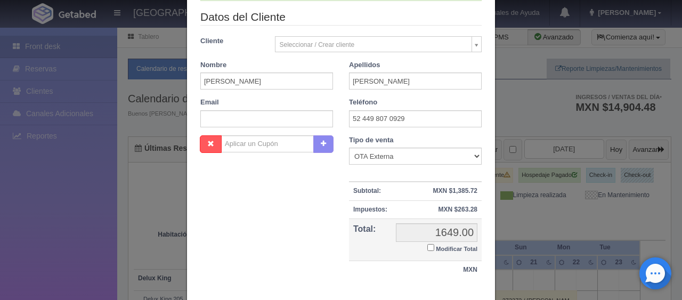
scroll to position [213, 0]
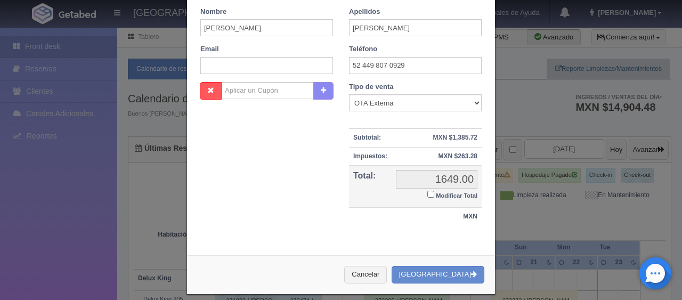
click at [427, 195] on input "Modificar Total" at bounding box center [430, 194] width 7 height 7
checkbox input "true"
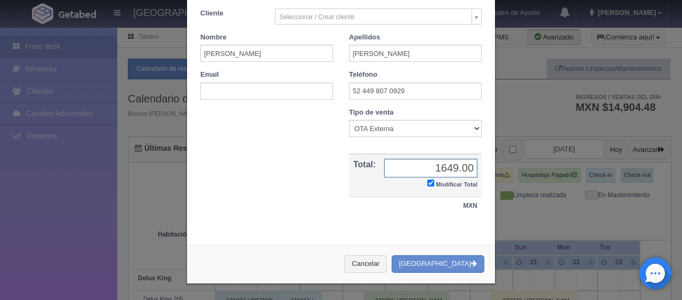
scroll to position [185, 0]
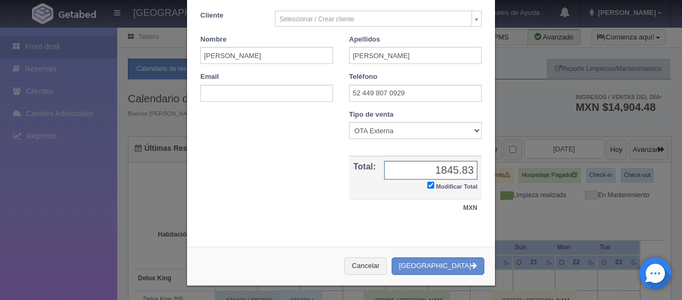
type input "1845.83"
click at [441, 262] on button "[GEOGRAPHIC_DATA]" at bounding box center [437, 266] width 93 height 18
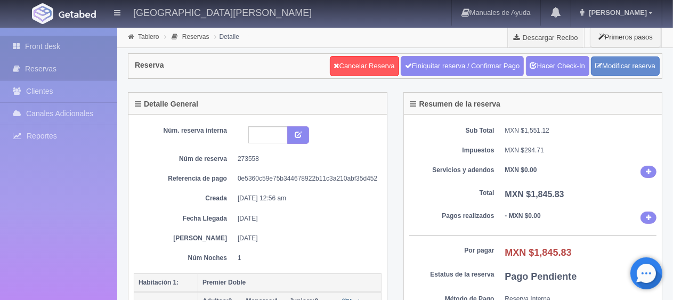
click at [58, 51] on link "Front desk" at bounding box center [58, 47] width 117 height 22
